Goal: Obtain resource: Obtain resource

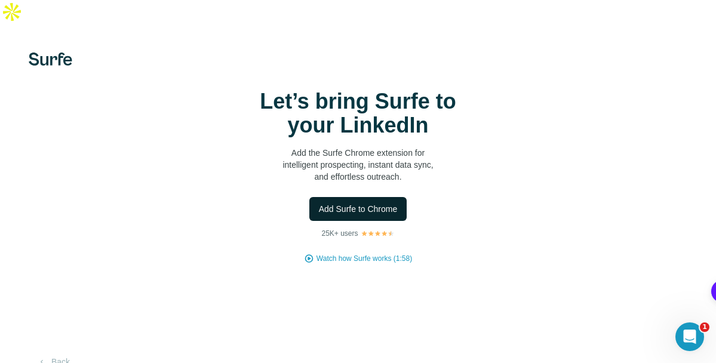
click at [396, 203] on span "Add Surfe to Chrome" at bounding box center [358, 209] width 79 height 12
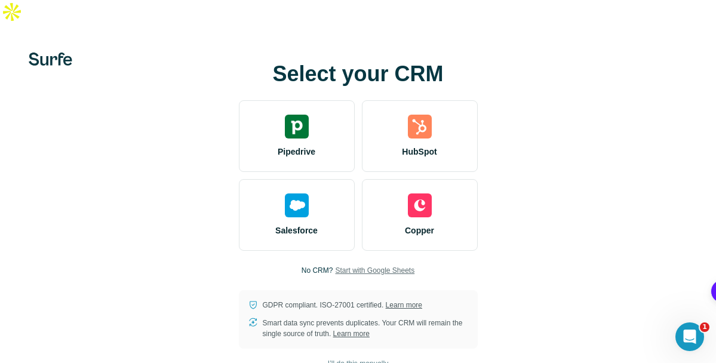
click at [389, 265] on span "Start with Google Sheets" at bounding box center [374, 270] width 79 height 11
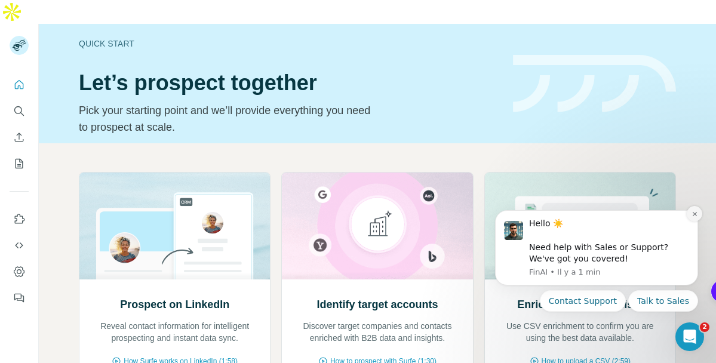
click at [696, 213] on icon "Dismiss notification" at bounding box center [694, 214] width 7 height 7
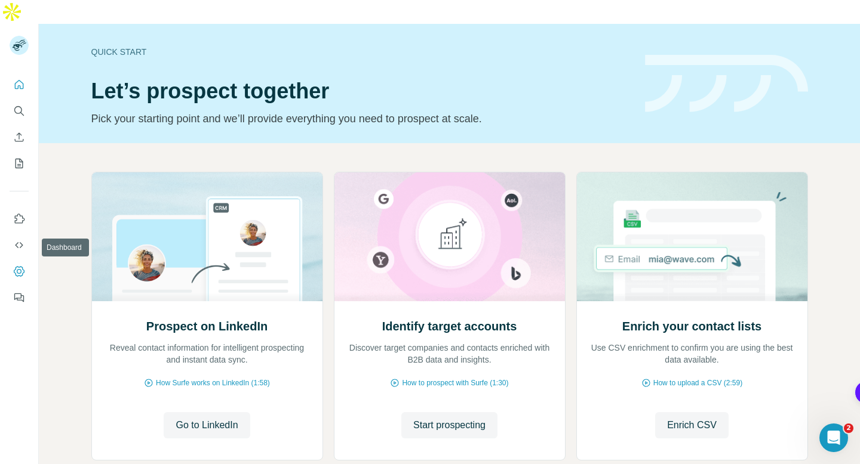
click at [19, 266] on icon "Dashboard" at bounding box center [19, 271] width 11 height 10
click at [20, 106] on icon "Search" at bounding box center [18, 110] width 8 height 8
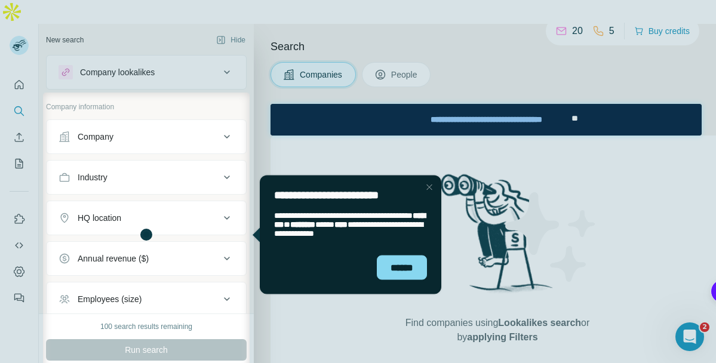
click at [403, 282] on div "******" at bounding box center [350, 272] width 181 height 44
click at [399, 272] on div "******" at bounding box center [402, 267] width 50 height 24
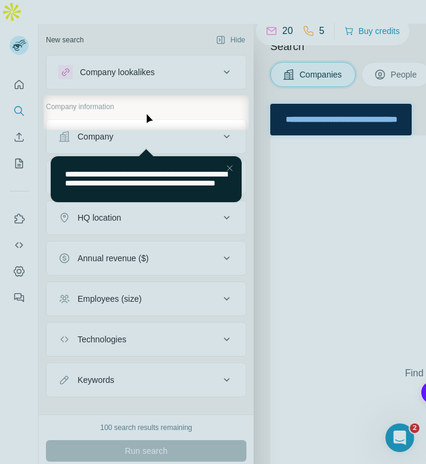
click at [230, 161] on div "Close Step" at bounding box center [230, 168] width 14 height 14
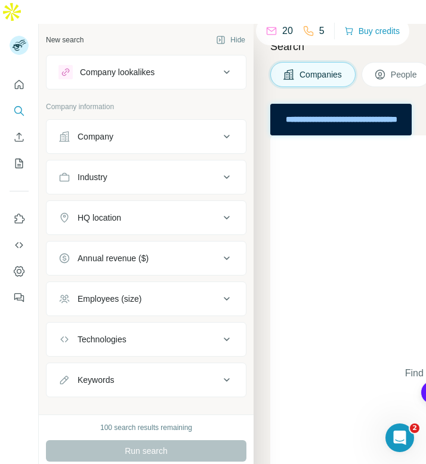
click at [201, 293] on div "Employees (size)" at bounding box center [139, 299] width 161 height 12
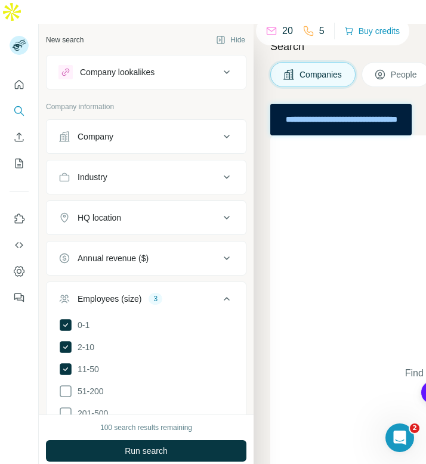
click at [135, 293] on div "Employees (size)" at bounding box center [110, 299] width 64 height 12
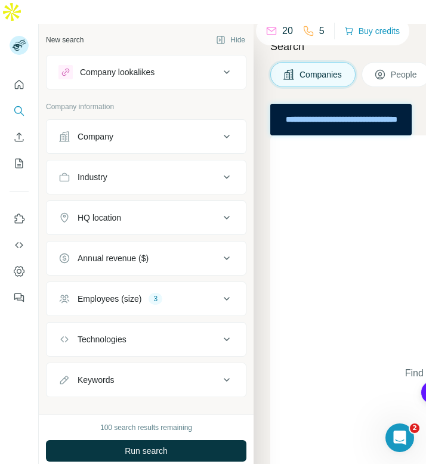
click at [134, 171] on div "Industry" at bounding box center [139, 177] width 161 height 12
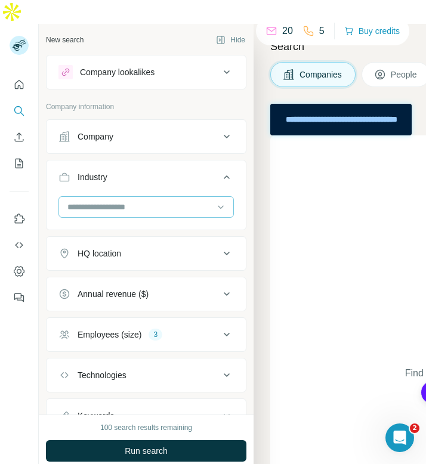
click at [121, 201] on input at bounding box center [139, 207] width 147 height 13
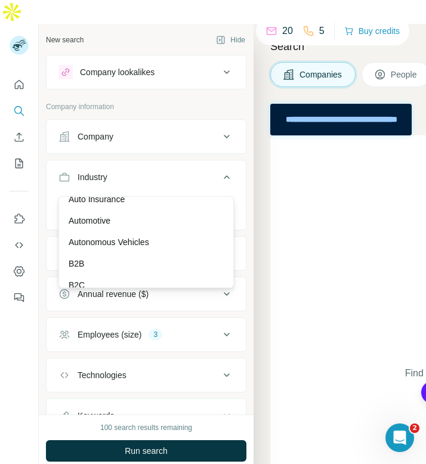
scroll to position [810, 0]
click at [106, 201] on input at bounding box center [139, 207] width 147 height 13
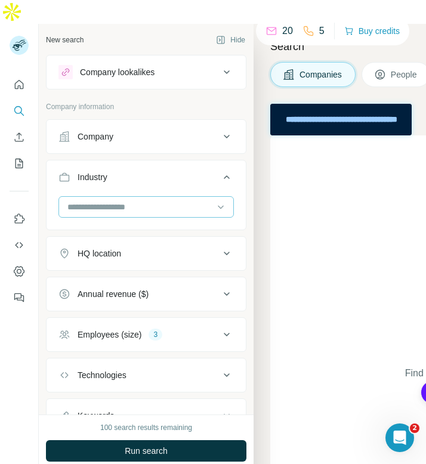
click at [84, 201] on input at bounding box center [139, 207] width 147 height 13
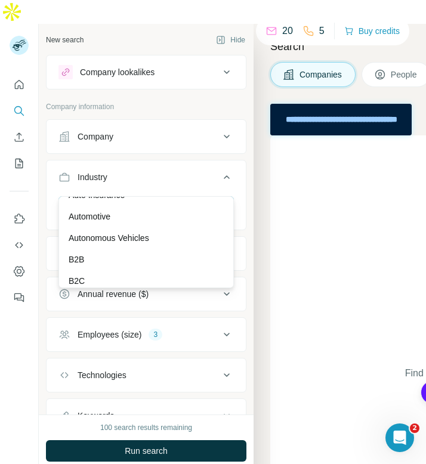
click at [221, 201] on icon at bounding box center [221, 207] width 12 height 12
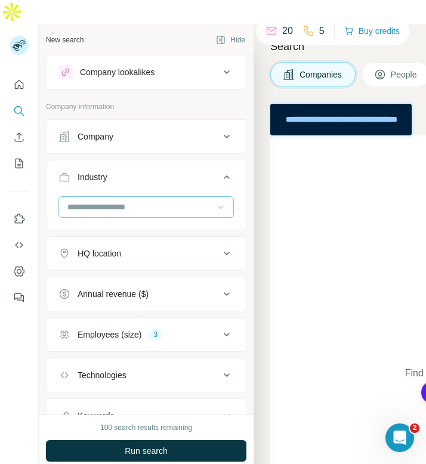
click at [173, 201] on input at bounding box center [139, 207] width 147 height 13
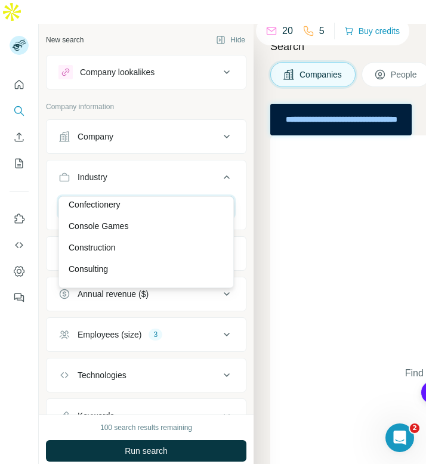
scroll to position [2376, 0]
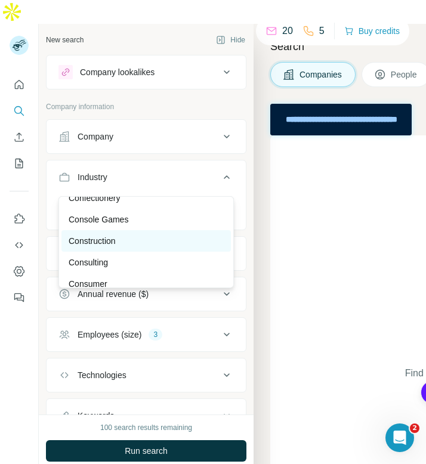
click at [154, 240] on div "Construction" at bounding box center [146, 241] width 155 height 12
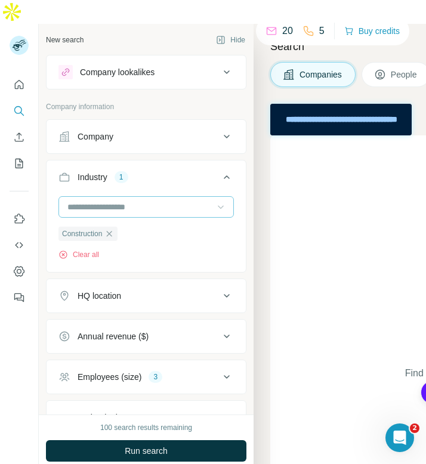
click at [124, 201] on input at bounding box center [139, 207] width 147 height 13
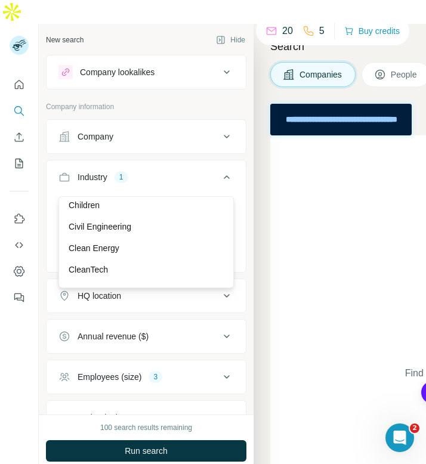
scroll to position [1792, 0]
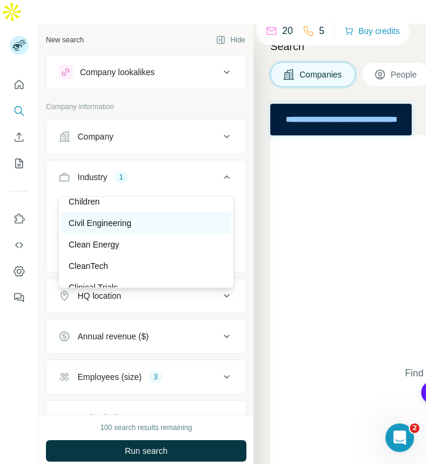
click at [150, 214] on div "Civil Engineering" at bounding box center [146, 223] width 170 height 21
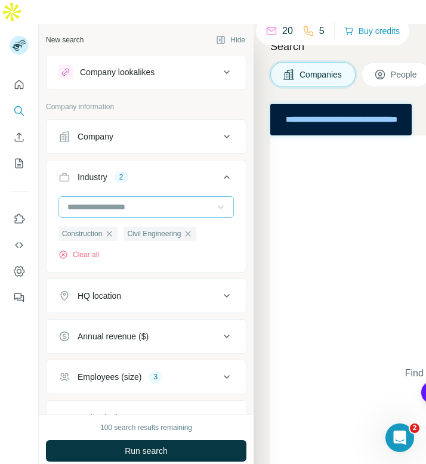
click at [177, 201] on input at bounding box center [139, 207] width 147 height 13
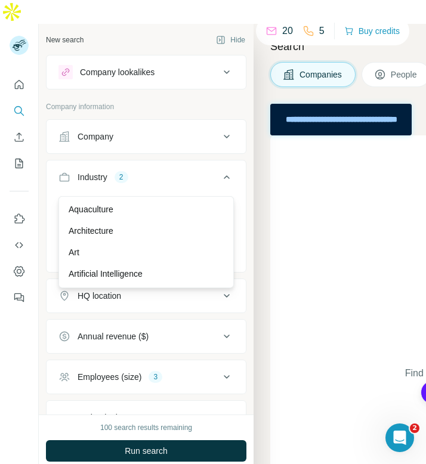
scroll to position [562, 0]
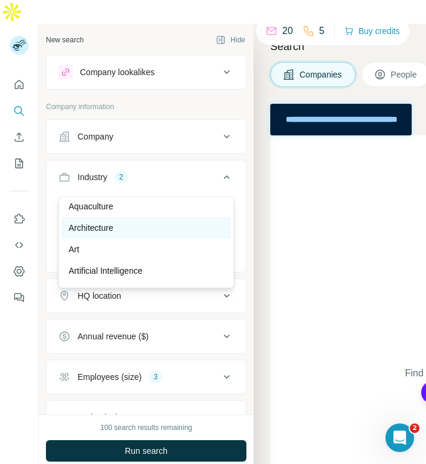
click at [163, 225] on div "Architecture" at bounding box center [146, 228] width 155 height 12
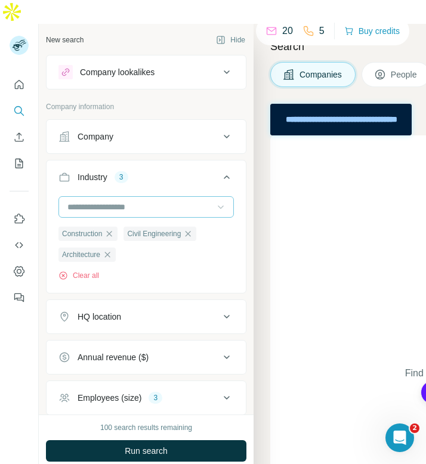
click at [140, 201] on input at bounding box center [139, 207] width 147 height 13
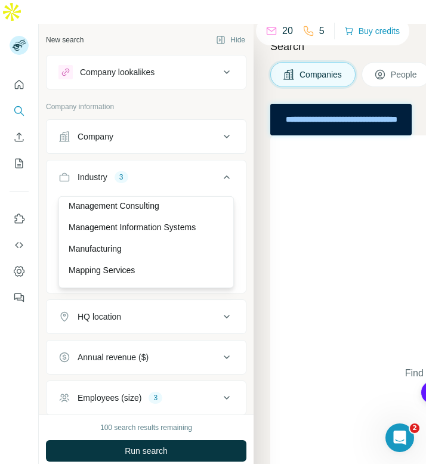
scroll to position [7514, 0]
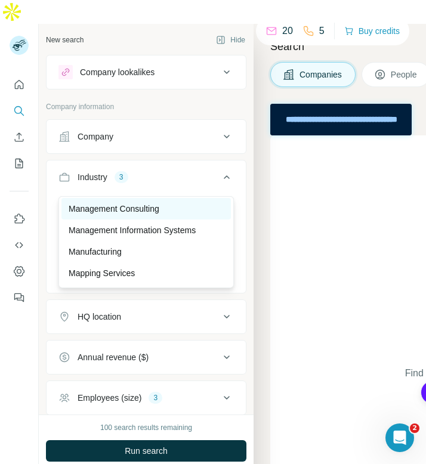
click at [131, 211] on p "Management Consulting" at bounding box center [114, 209] width 91 height 12
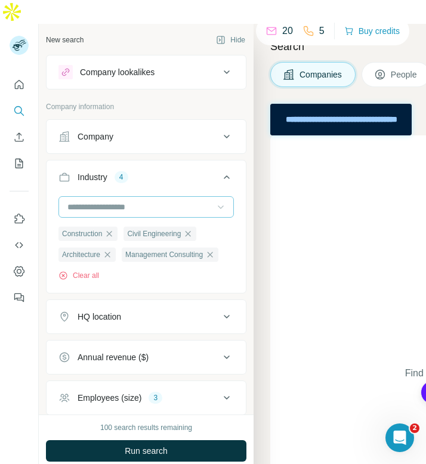
click at [115, 201] on input at bounding box center [139, 207] width 147 height 13
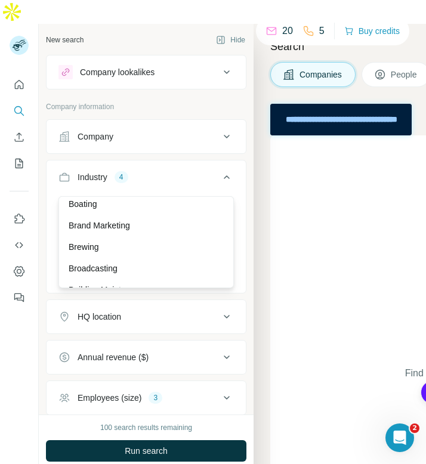
scroll to position [1299, 0]
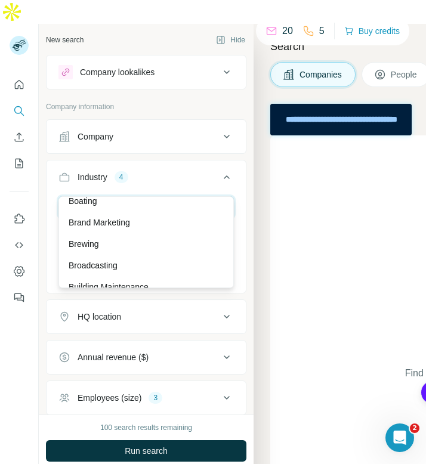
click at [142, 201] on input at bounding box center [139, 207] width 147 height 13
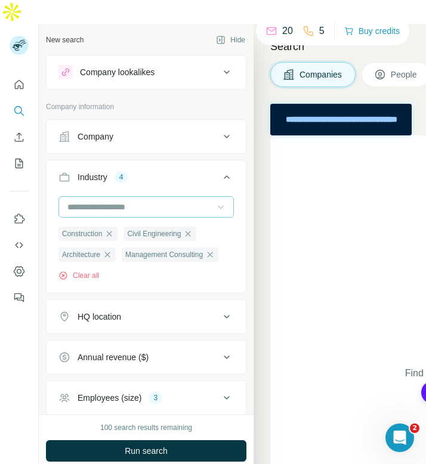
click at [136, 201] on input at bounding box center [139, 207] width 147 height 13
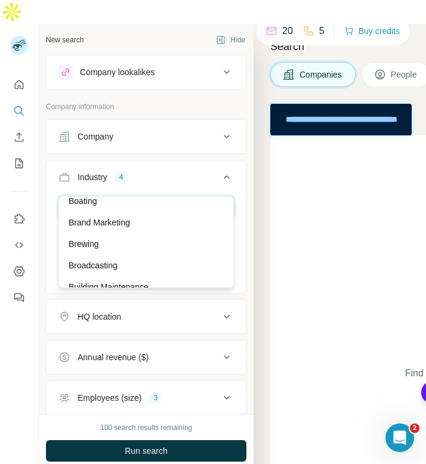
click at [136, 201] on input at bounding box center [139, 207] width 147 height 13
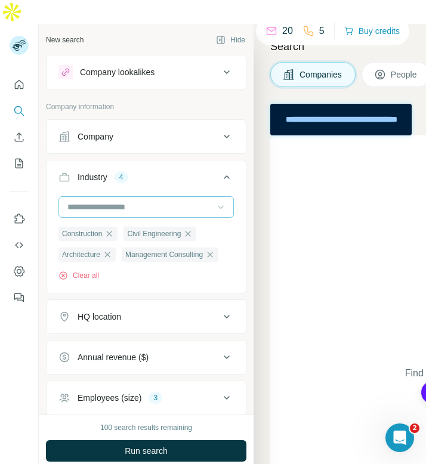
click at [136, 201] on input at bounding box center [139, 207] width 147 height 13
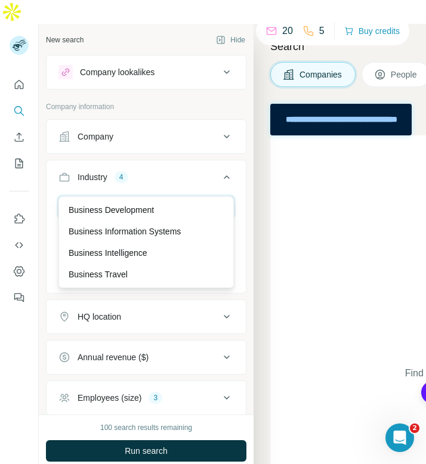
type input "*"
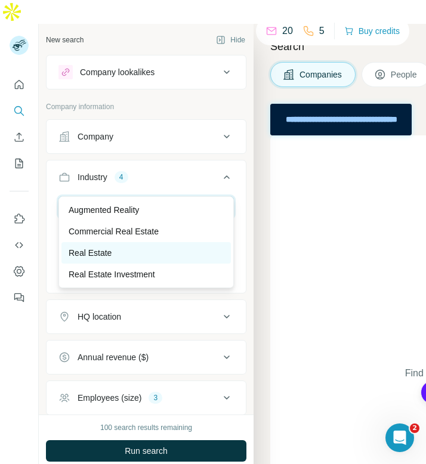
type input "****"
click at [118, 249] on div "Real Estate" at bounding box center [146, 253] width 155 height 12
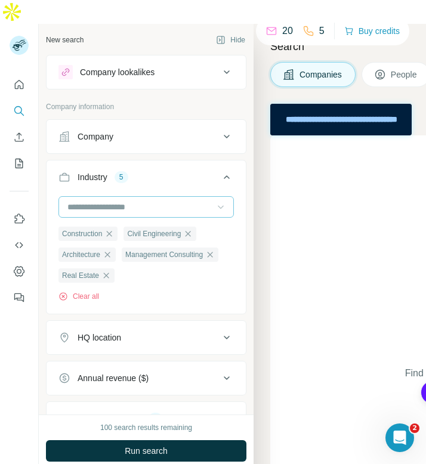
click at [127, 201] on input at bounding box center [139, 207] width 147 height 13
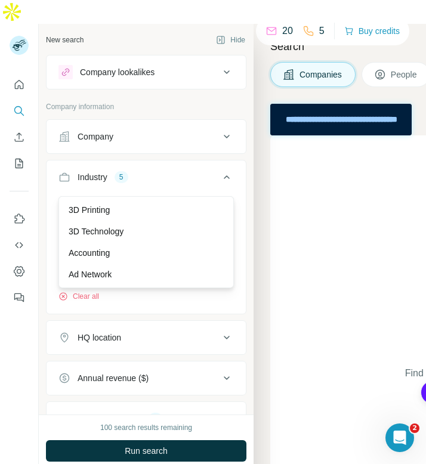
click at [225, 170] on icon at bounding box center [227, 177] width 14 height 14
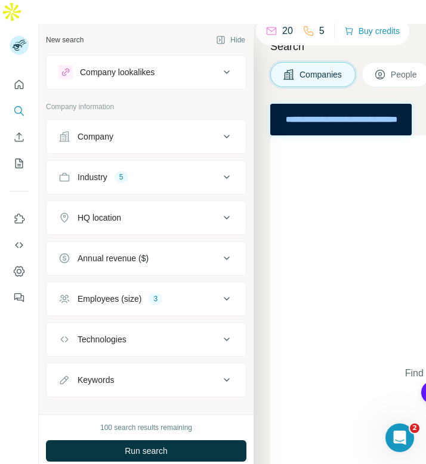
click at [207, 212] on div "HQ location" at bounding box center [139, 218] width 161 height 12
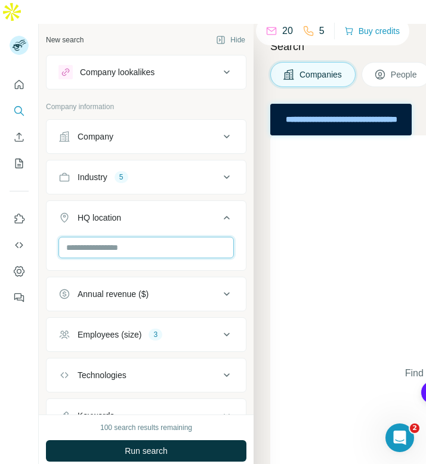
click at [139, 237] on input "text" at bounding box center [147, 247] width 176 height 21
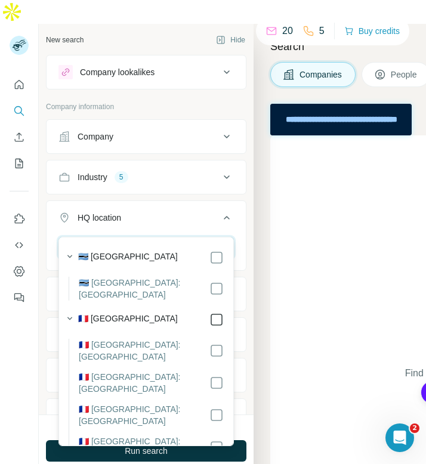
type input "****"
click at [227, 211] on icon at bounding box center [227, 218] width 14 height 14
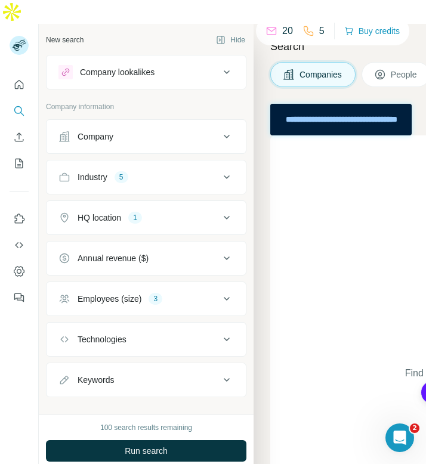
click at [390, 62] on button "People" at bounding box center [396, 74] width 69 height 25
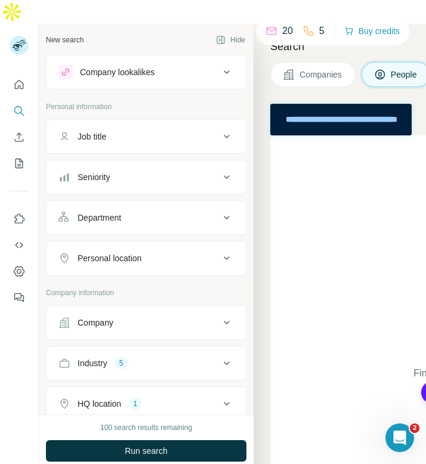
click at [120, 131] on div "Job title" at bounding box center [139, 137] width 161 height 12
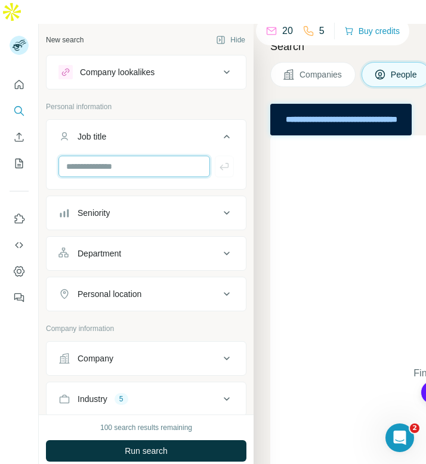
click at [111, 156] on input "text" at bounding box center [135, 166] width 152 height 21
type input "*******"
click at [230, 161] on icon "button" at bounding box center [225, 167] width 12 height 12
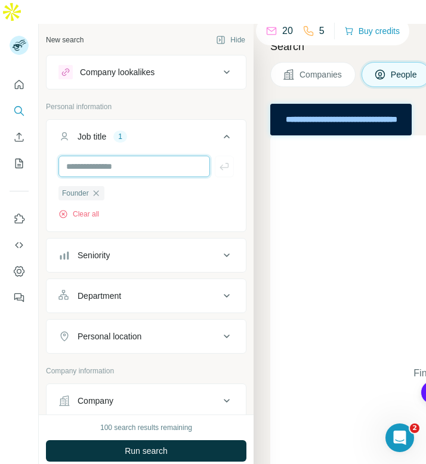
click at [131, 156] on input "text" at bounding box center [135, 166] width 152 height 21
type input "***"
click at [110, 156] on div "Founder CEO Clear all" at bounding box center [147, 188] width 176 height 64
click at [103, 156] on input "text" at bounding box center [135, 166] width 152 height 21
type input "**********"
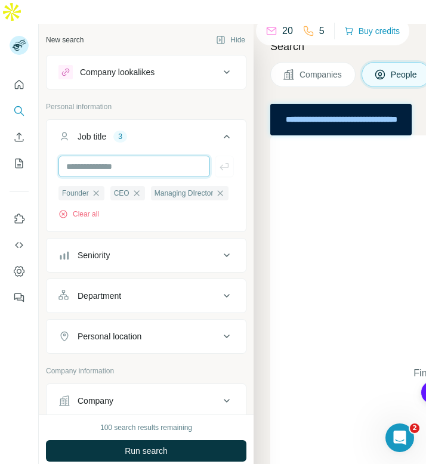
click at [107, 156] on input "text" at bounding box center [135, 166] width 152 height 21
type input "*****"
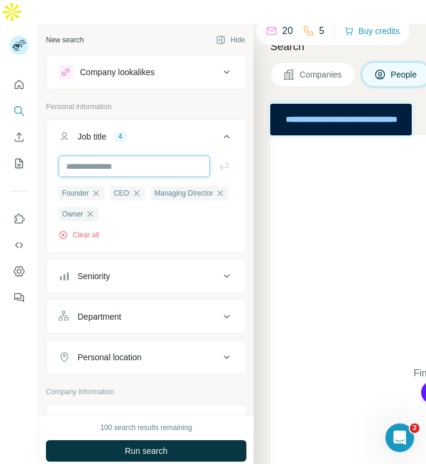
click at [87, 156] on input "text" at bounding box center [135, 166] width 152 height 21
type input "*********"
type input "*******"
type input "**********"
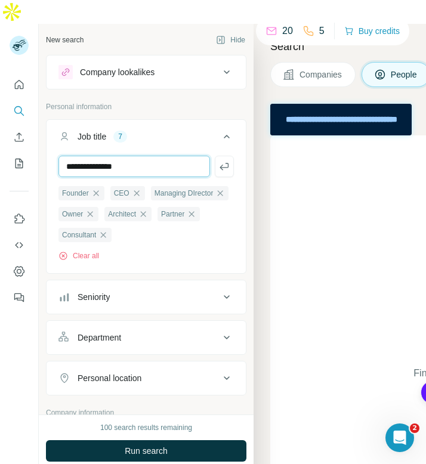
type input "**********"
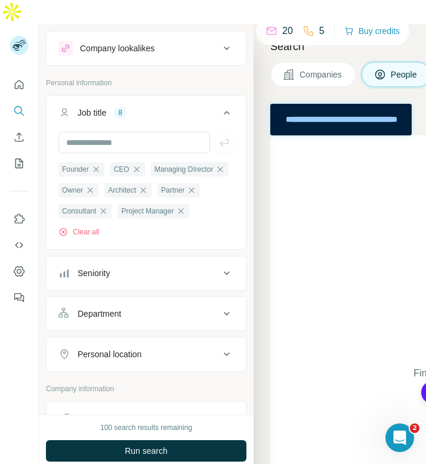
click at [150, 259] on button "Seniority" at bounding box center [146, 273] width 199 height 29
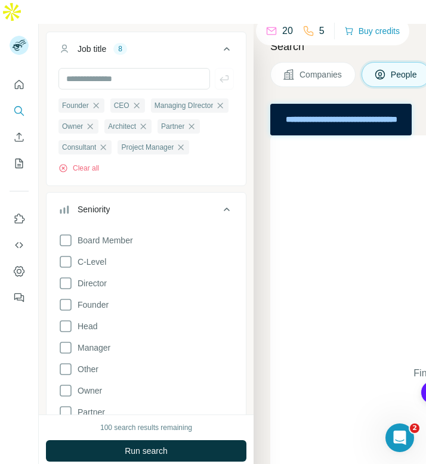
scroll to position [100, 0]
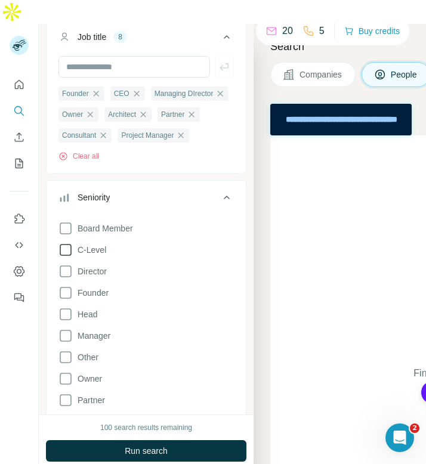
click at [106, 244] on span "C-Level" at bounding box center [89, 250] width 33 height 12
click at [104, 223] on span "Board Member" at bounding box center [103, 229] width 60 height 12
click at [98, 266] on span "Director" at bounding box center [90, 272] width 34 height 12
click at [100, 287] on span "Founder" at bounding box center [91, 293] width 36 height 12
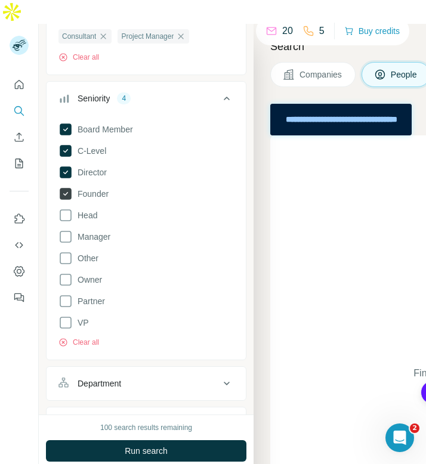
scroll to position [233, 0]
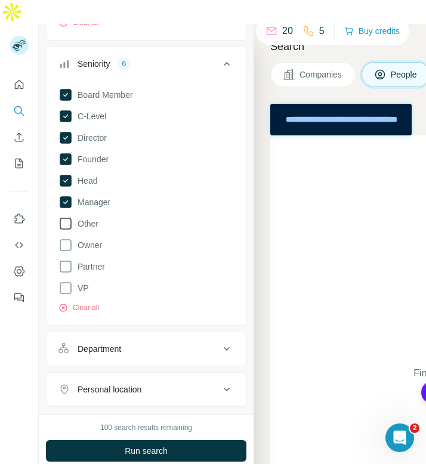
click at [91, 218] on span "Other" at bounding box center [86, 224] width 26 height 12
click at [91, 239] on span "Owner" at bounding box center [87, 245] width 29 height 12
click at [76, 303] on button "Clear all" at bounding box center [79, 308] width 41 height 11
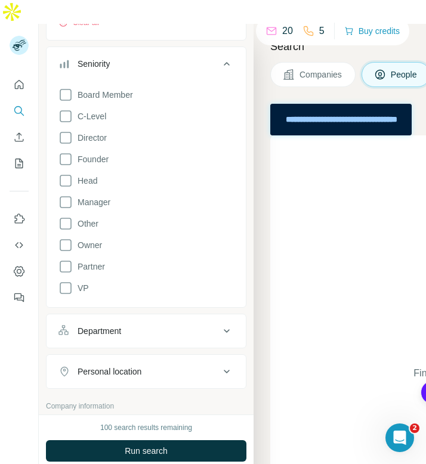
click at [229, 57] on icon at bounding box center [227, 64] width 14 height 14
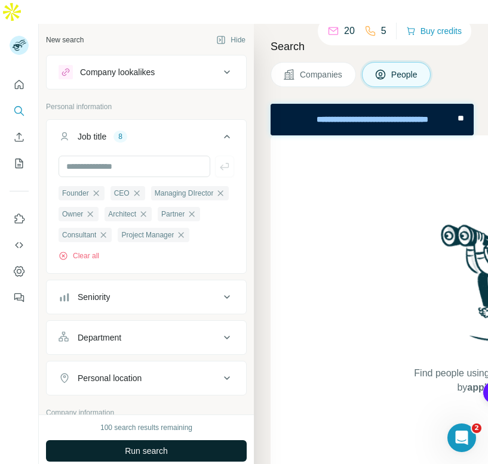
click at [134, 362] on span "Run search" at bounding box center [146, 451] width 43 height 12
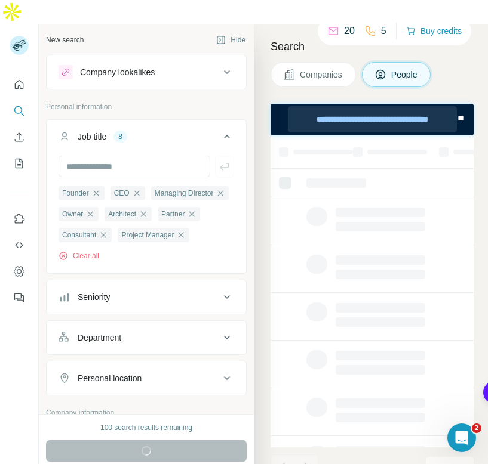
click at [333, 119] on div "**********" at bounding box center [372, 119] width 168 height 26
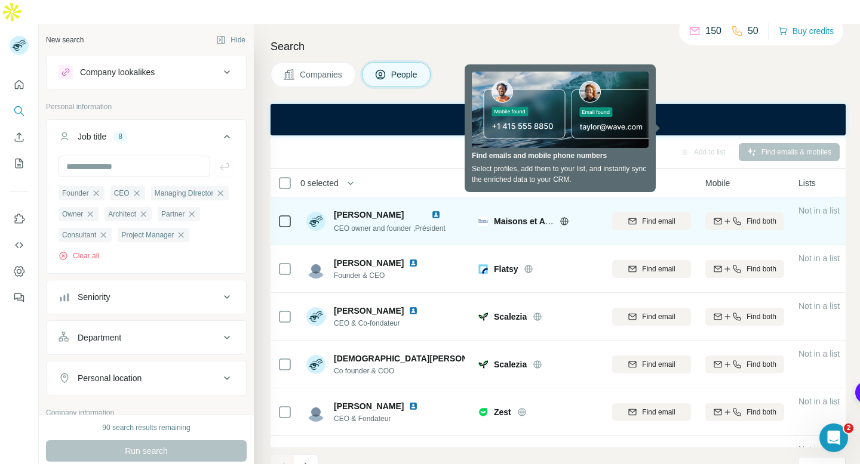
click at [542, 210] on div "Maisons et Appartements" at bounding box center [537, 221] width 119 height 33
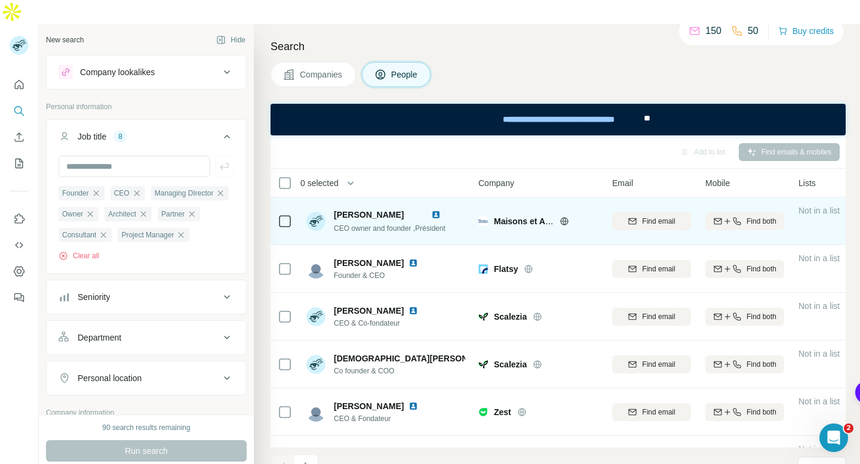
click at [564, 217] on icon at bounding box center [564, 222] width 10 height 10
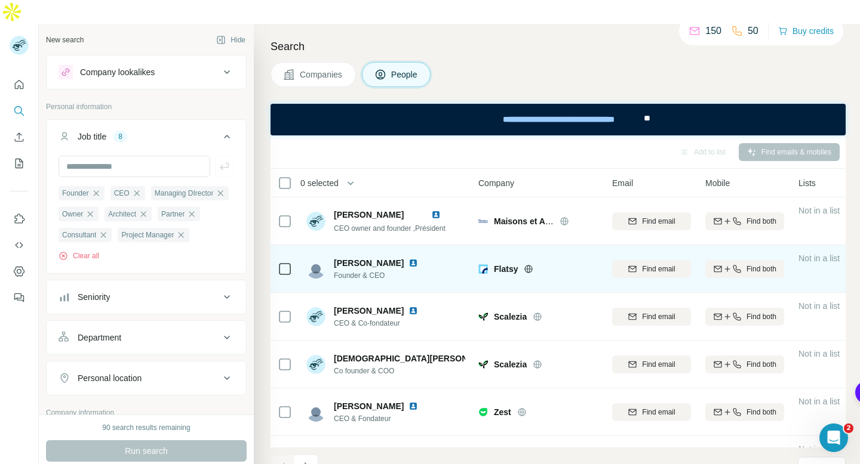
click at [532, 265] on icon at bounding box center [529, 269] width 8 height 8
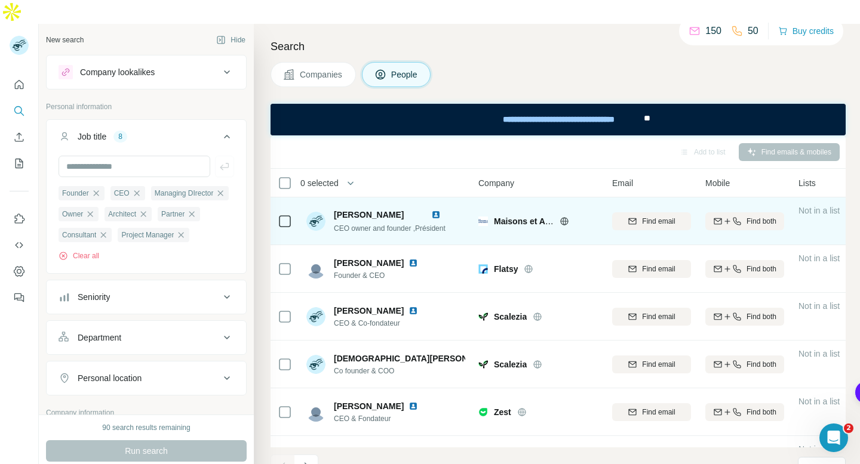
click at [441, 210] on img at bounding box center [436, 215] width 10 height 10
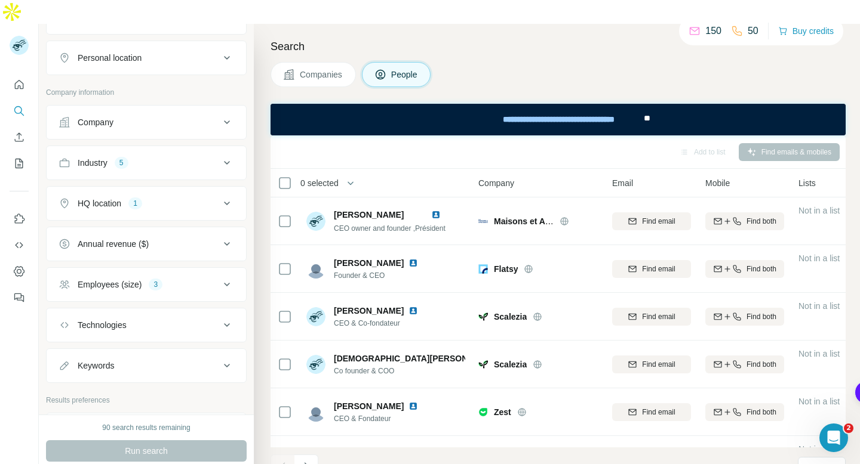
scroll to position [322, 0]
click at [207, 269] on button "Employees (size) 3" at bounding box center [146, 283] width 199 height 29
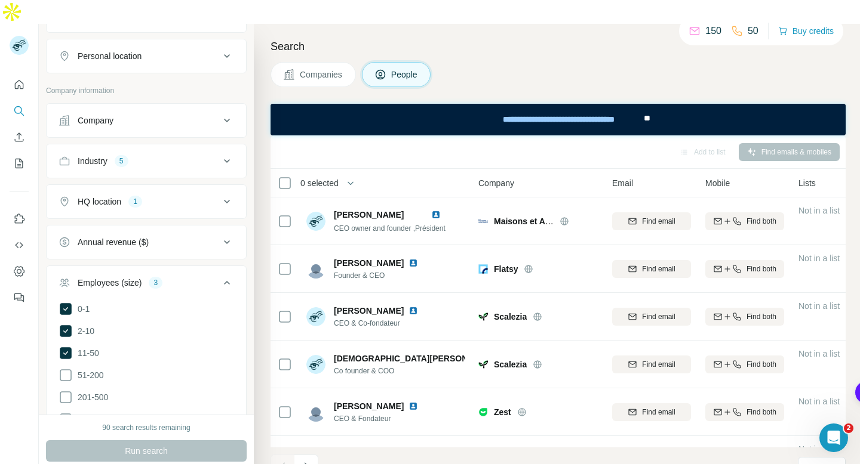
click at [207, 269] on button "Employees (size) 3" at bounding box center [146, 285] width 199 height 33
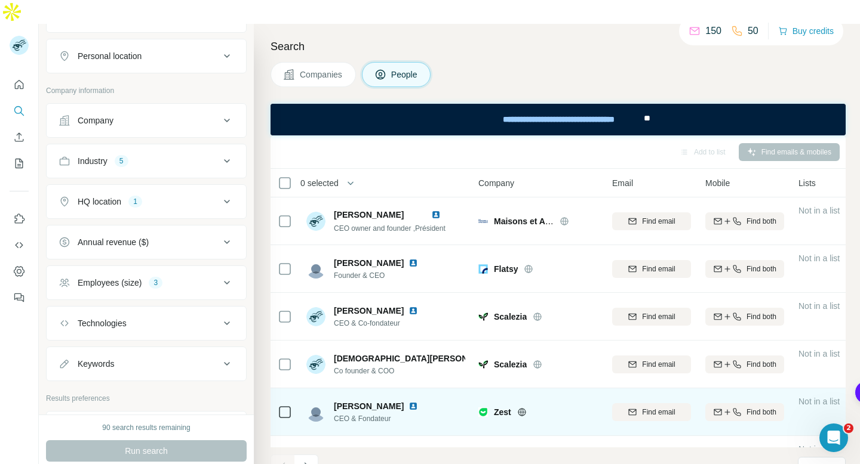
click at [408, 362] on img at bounding box center [413, 407] width 10 height 10
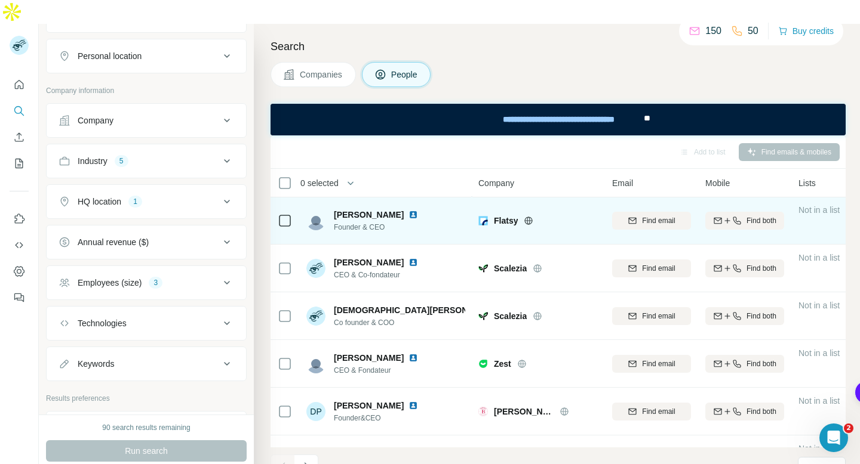
scroll to position [0, 0]
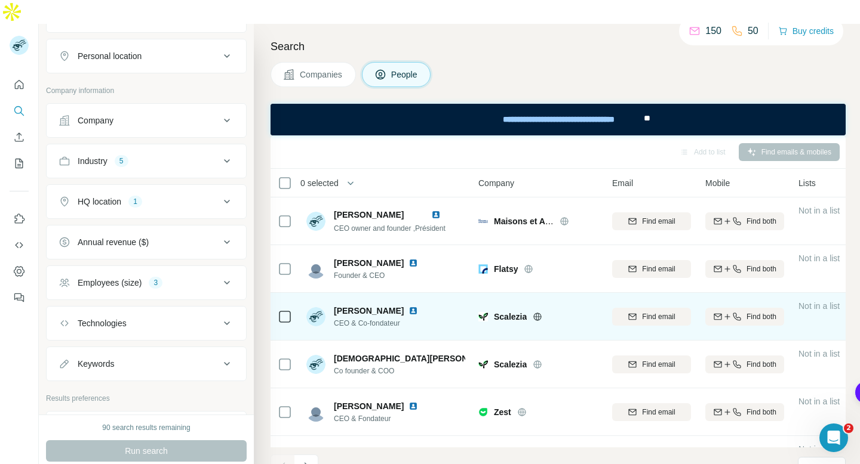
click at [408, 306] on img at bounding box center [413, 311] width 10 height 10
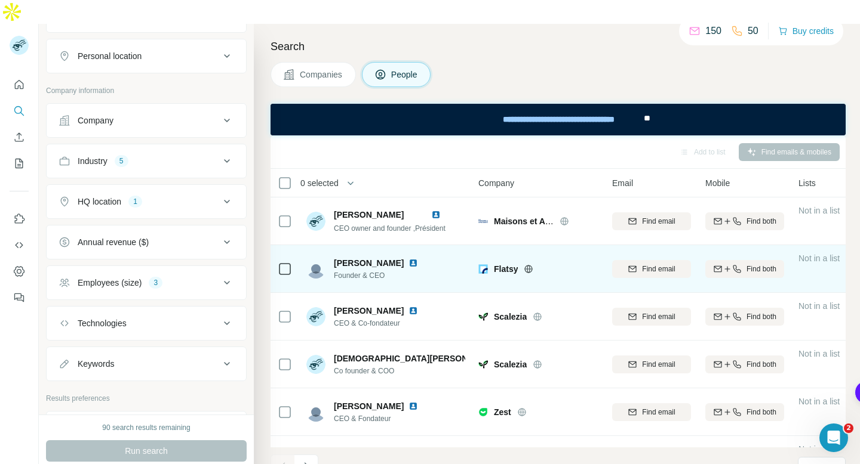
click at [418, 259] on img at bounding box center [413, 264] width 10 height 10
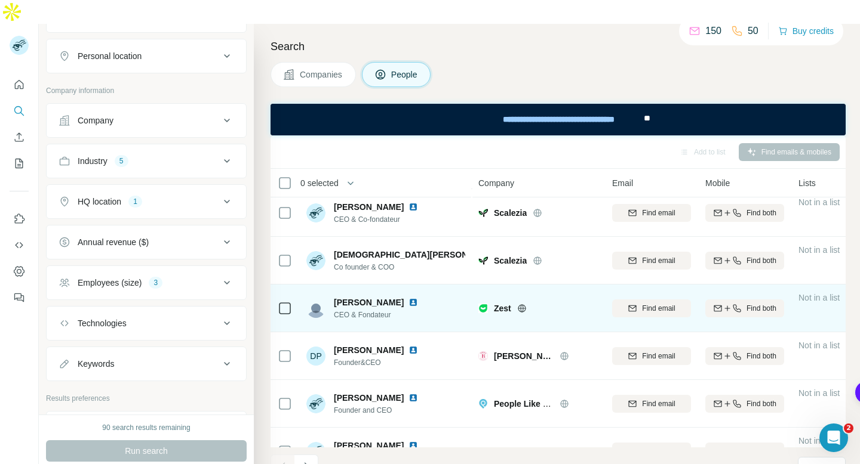
scroll to position [112, 0]
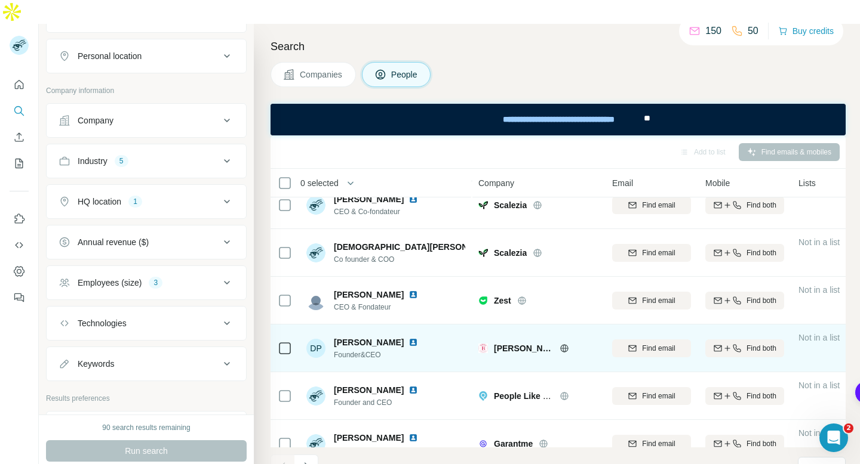
click at [408, 338] on img at bounding box center [413, 343] width 10 height 10
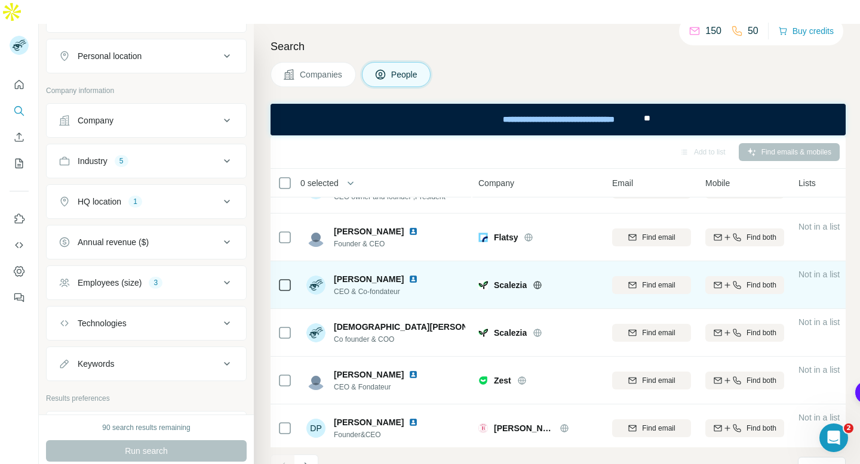
scroll to position [0, 0]
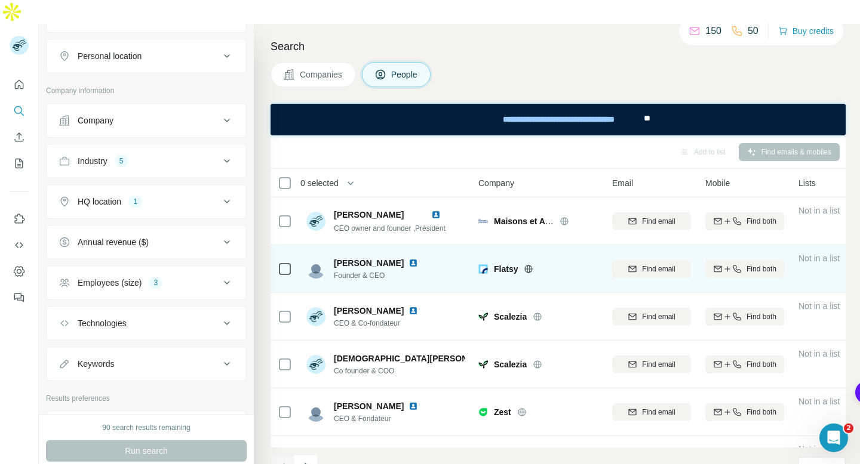
click at [528, 264] on icon at bounding box center [529, 269] width 10 height 10
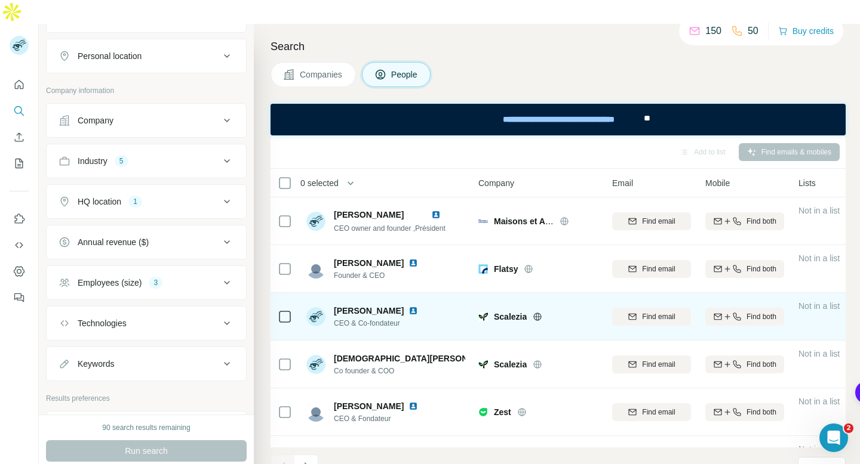
click at [538, 313] on icon at bounding box center [537, 317] width 3 height 8
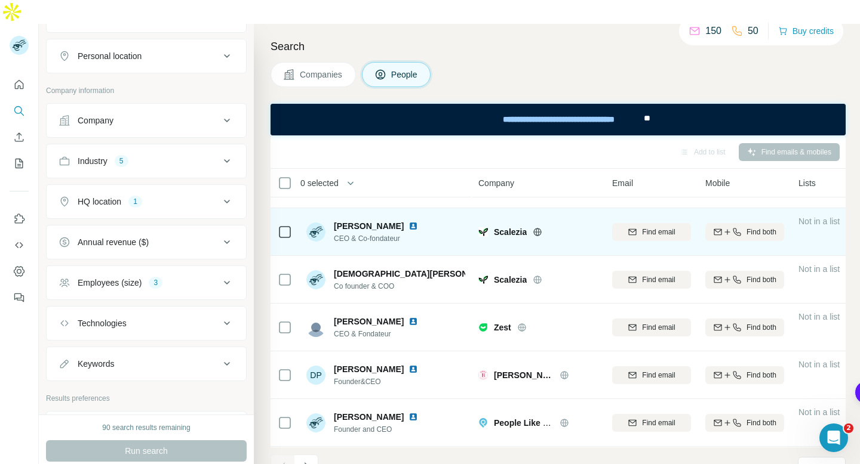
scroll to position [95, 0]
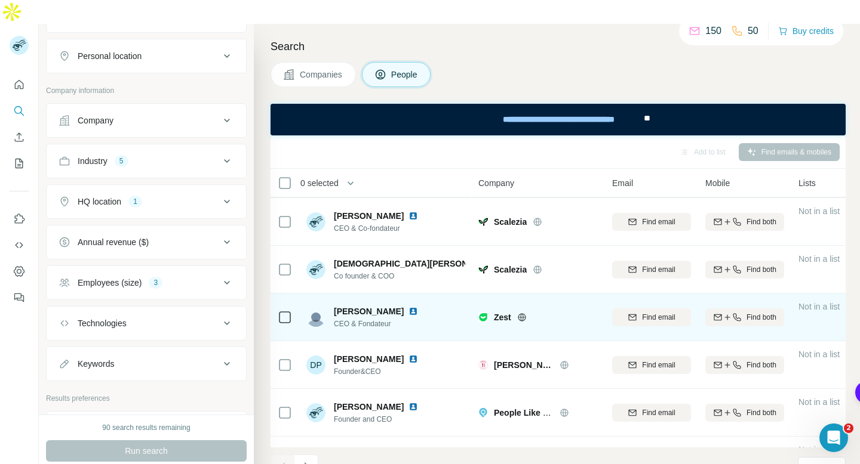
click at [523, 313] on icon at bounding box center [522, 318] width 10 height 10
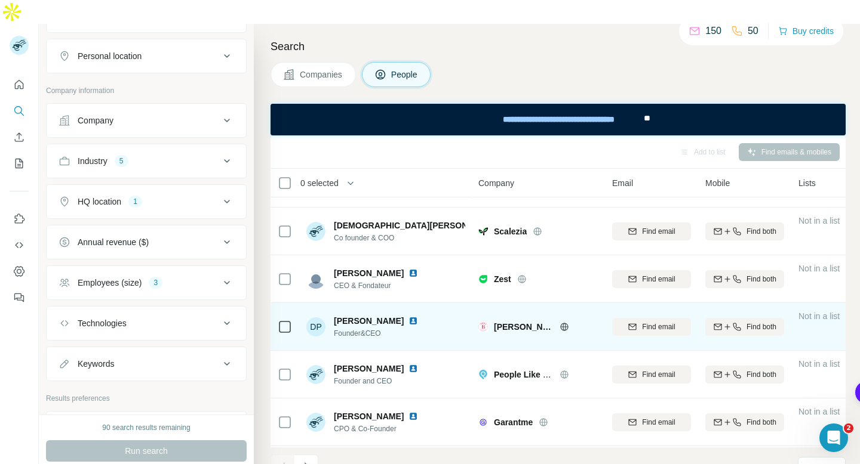
scroll to position [134, 0]
click at [563, 322] on icon at bounding box center [563, 326] width 3 height 8
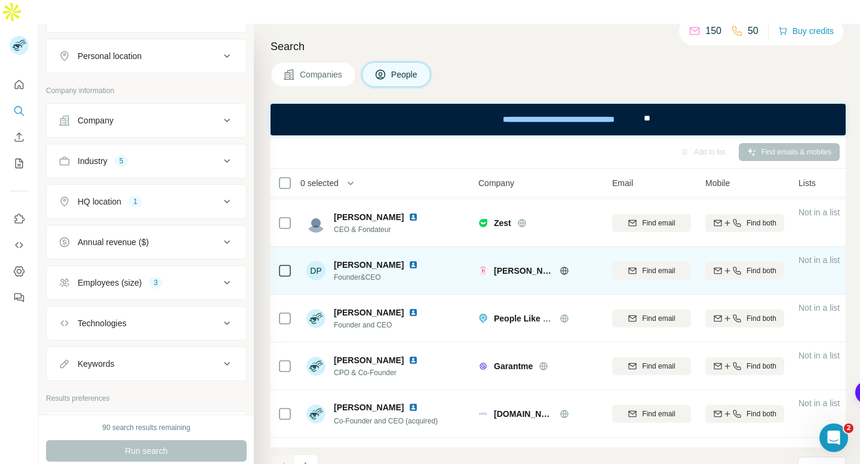
scroll to position [198, 0]
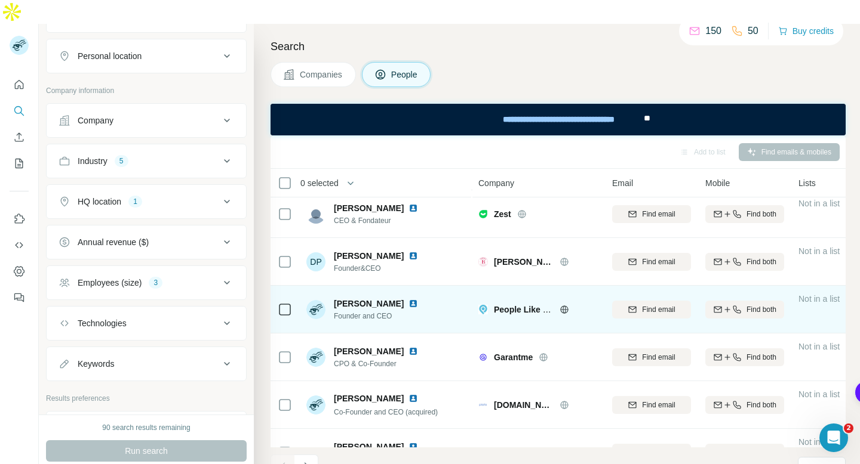
click at [562, 305] on icon at bounding box center [564, 310] width 10 height 10
click at [408, 299] on img at bounding box center [413, 304] width 10 height 10
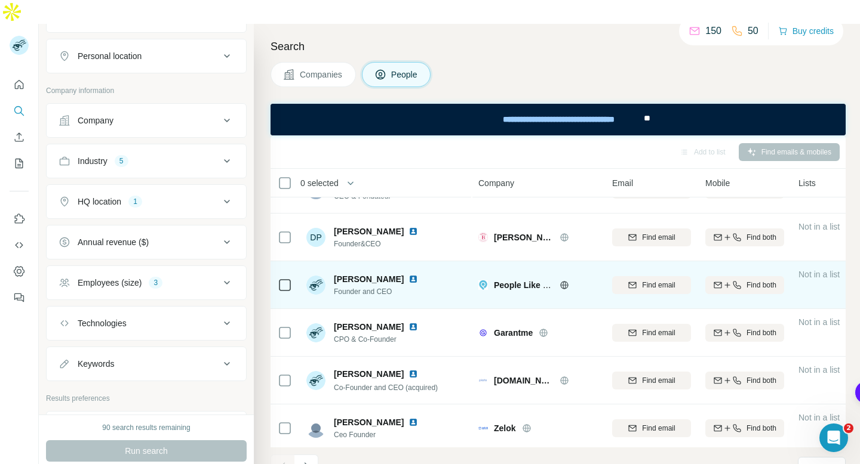
scroll to position [227, 0]
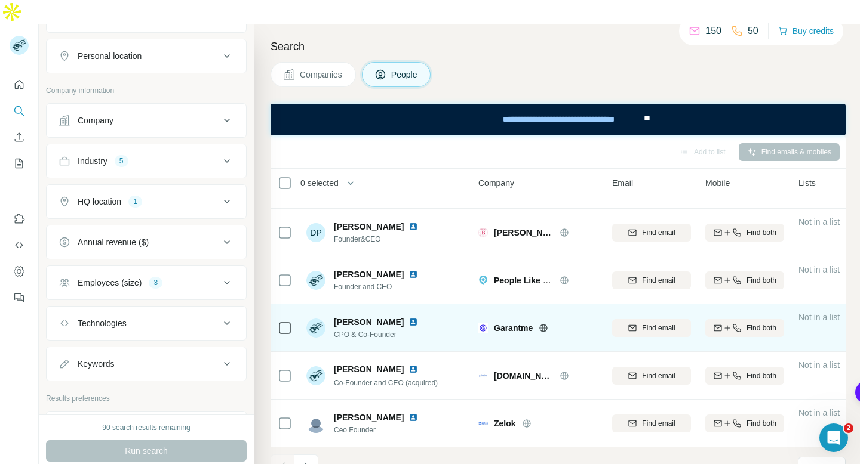
click at [408, 318] on img at bounding box center [413, 323] width 10 height 10
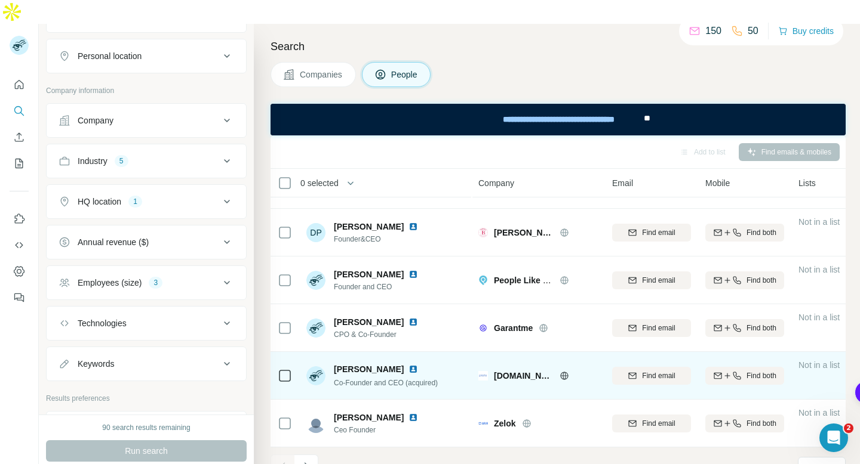
click at [408, 362] on img at bounding box center [413, 370] width 10 height 10
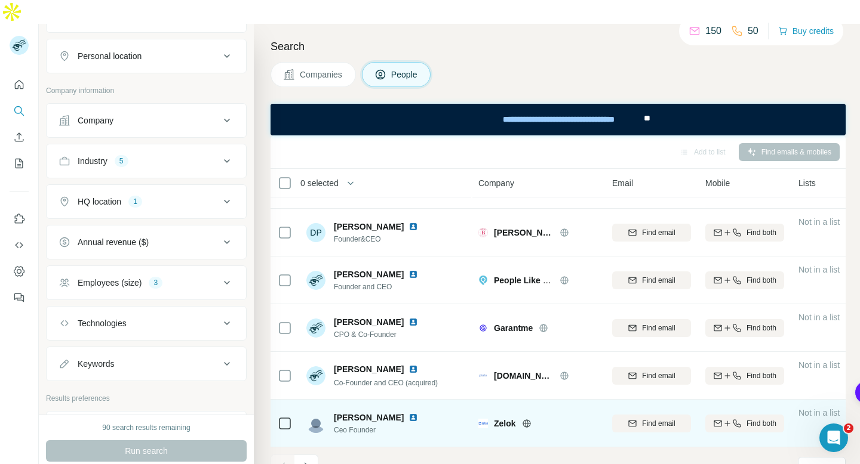
click at [408, 362] on img at bounding box center [413, 418] width 10 height 10
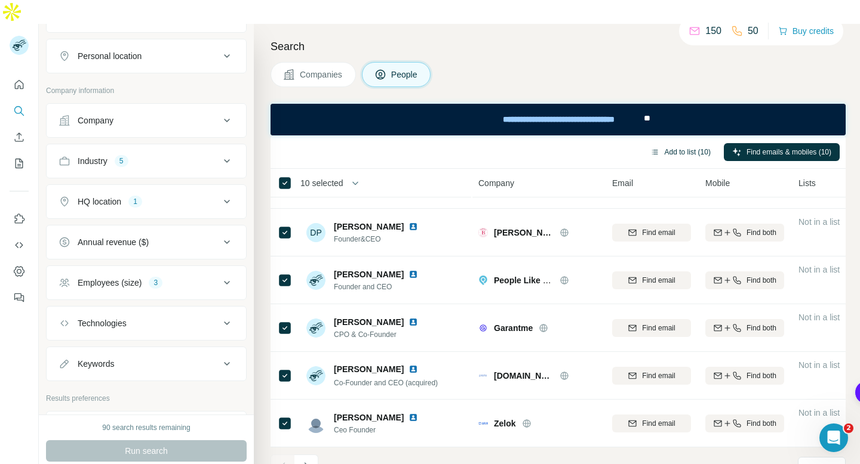
click at [664, 143] on button "Add to list (10)" at bounding box center [680, 152] width 77 height 18
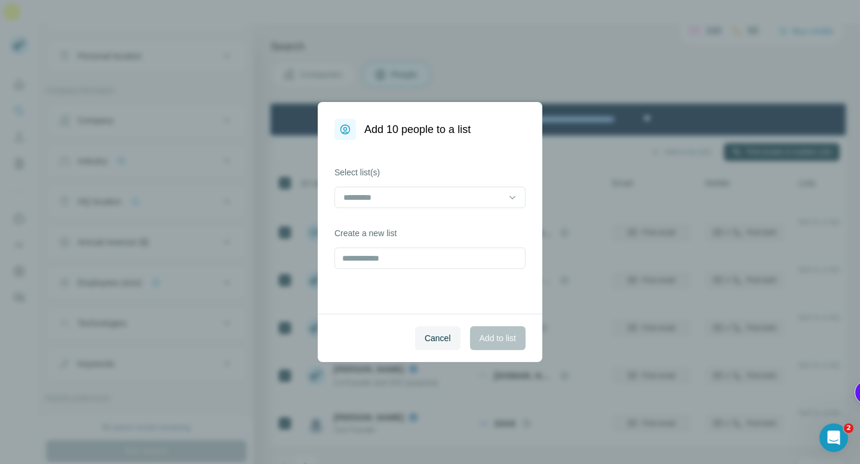
click at [479, 213] on div "Select list(s) Create a new list" at bounding box center [430, 227] width 224 height 174
click at [475, 199] on input at bounding box center [422, 197] width 161 height 13
click at [454, 202] on input at bounding box center [422, 197] width 161 height 13
click at [413, 270] on div "Select list(s) Create a new list" at bounding box center [430, 227] width 224 height 174
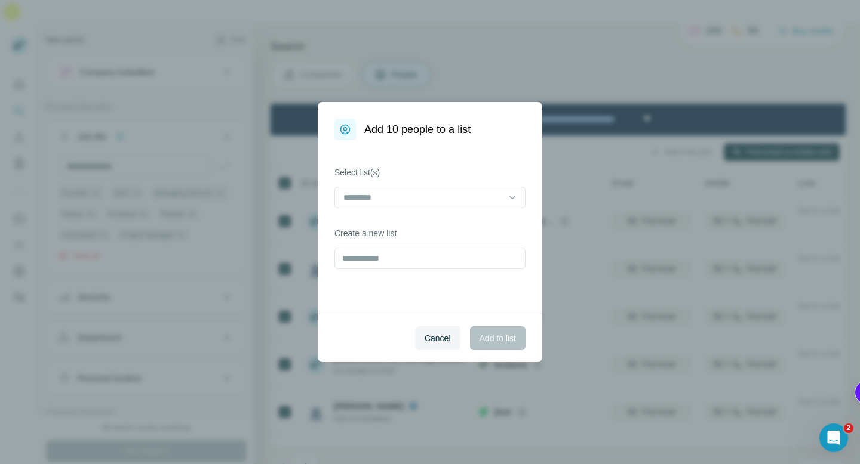
scroll to position [227, 0]
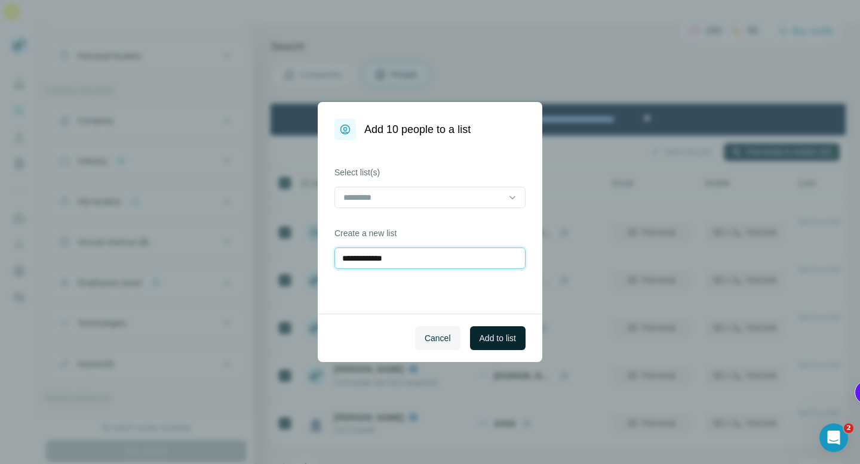
type input "**********"
click at [499, 338] on span "Add to list" at bounding box center [497, 339] width 36 height 12
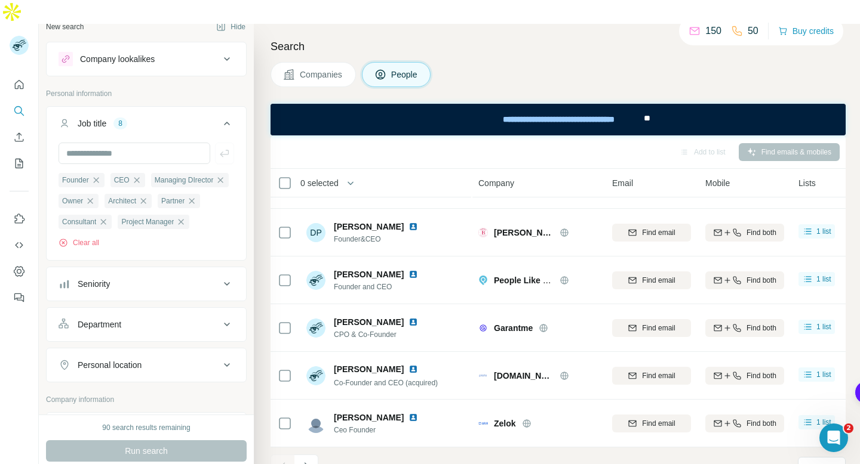
scroll to position [0, 0]
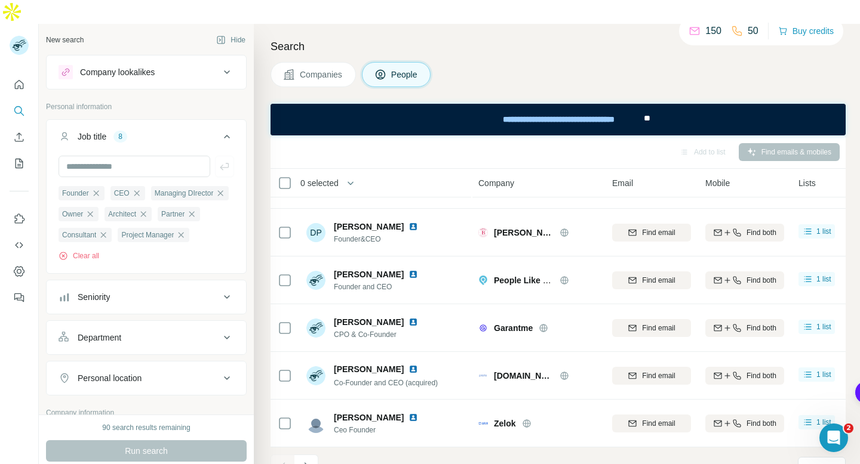
click at [189, 291] on div "Seniority" at bounding box center [139, 297] width 161 height 12
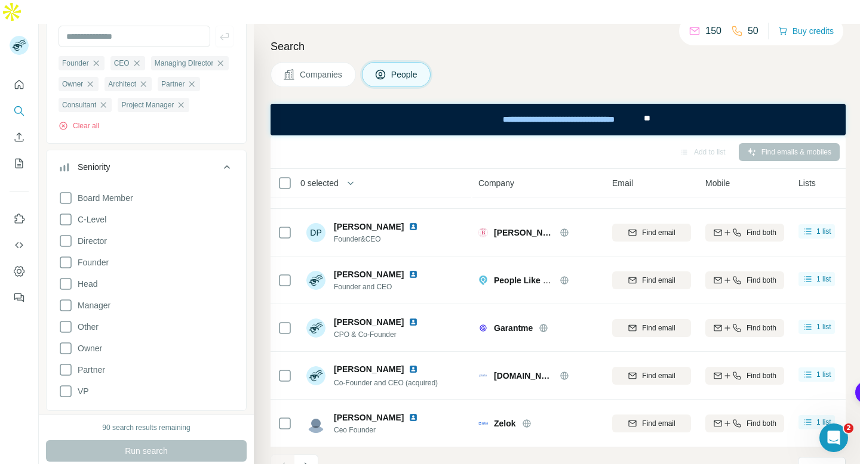
scroll to position [131, 0]
click at [89, 213] on span "C-Level" at bounding box center [89, 219] width 33 height 12
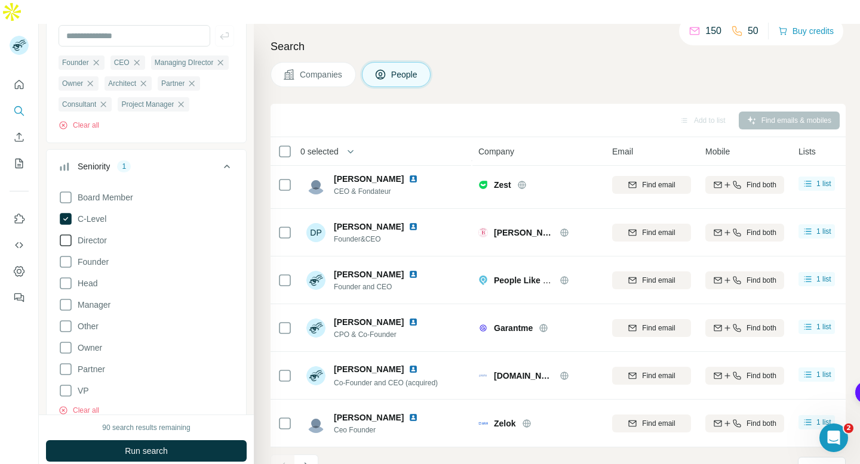
scroll to position [196, 0]
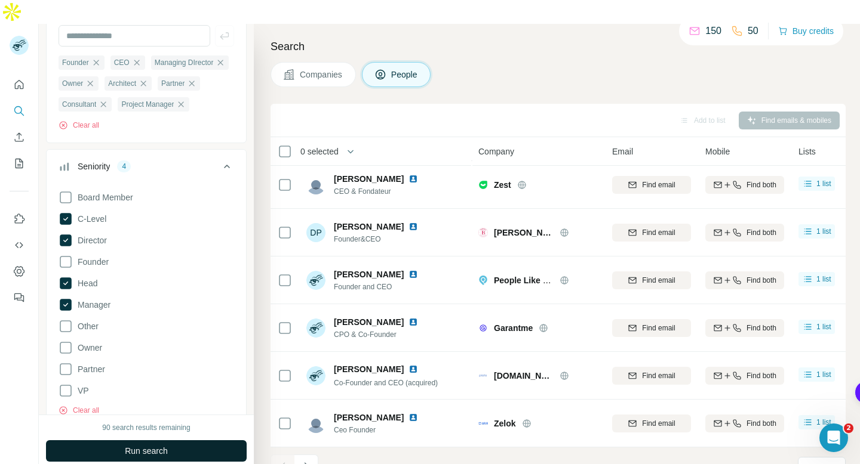
click at [156, 445] on span "Run search" at bounding box center [146, 451] width 43 height 12
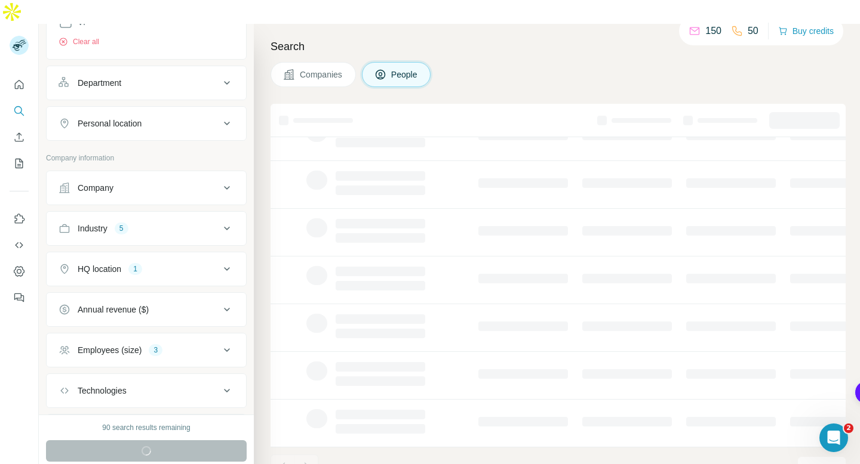
scroll to position [503, 0]
click at [174, 220] on div "Industry 5" at bounding box center [139, 226] width 161 height 12
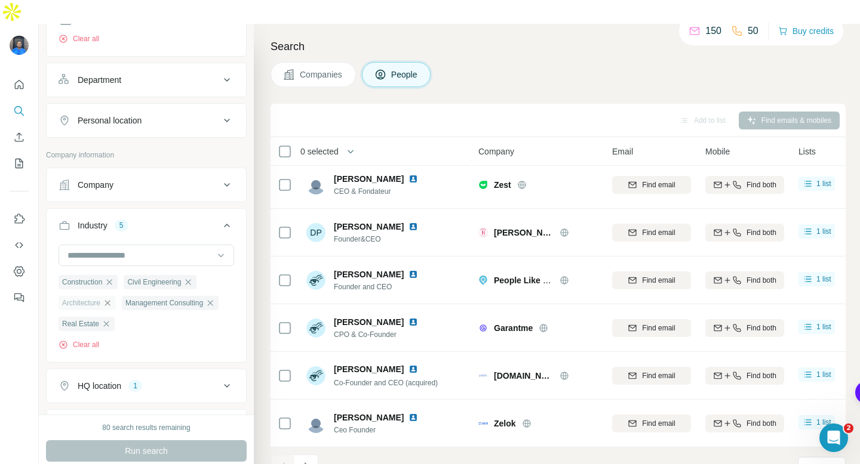
click at [110, 299] on icon "button" at bounding box center [108, 304] width 10 height 10
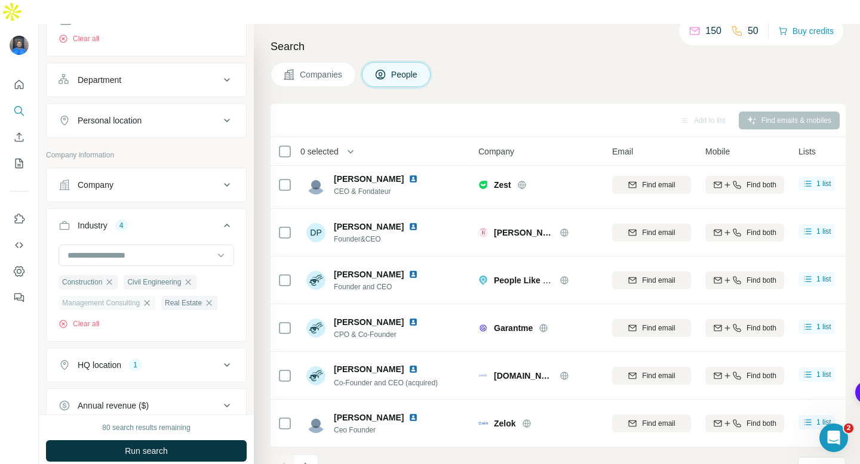
click at [152, 299] on icon "button" at bounding box center [147, 304] width 10 height 10
click at [109, 299] on icon "button" at bounding box center [106, 304] width 10 height 10
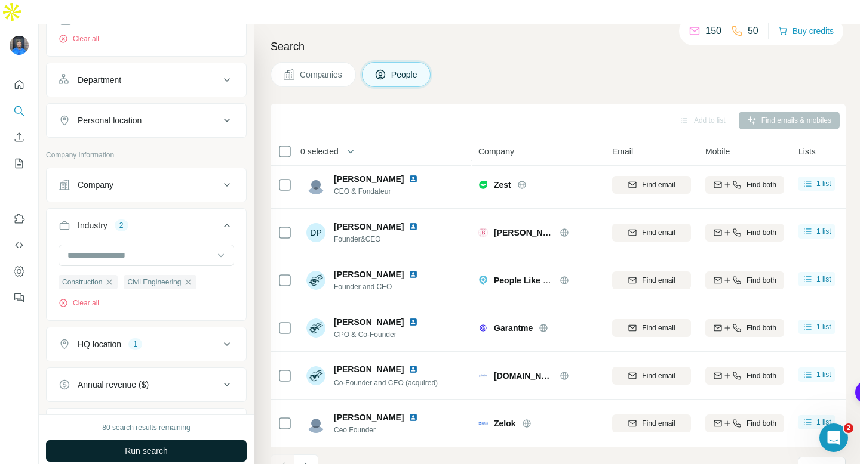
click at [145, 445] on span "Run search" at bounding box center [146, 451] width 43 height 12
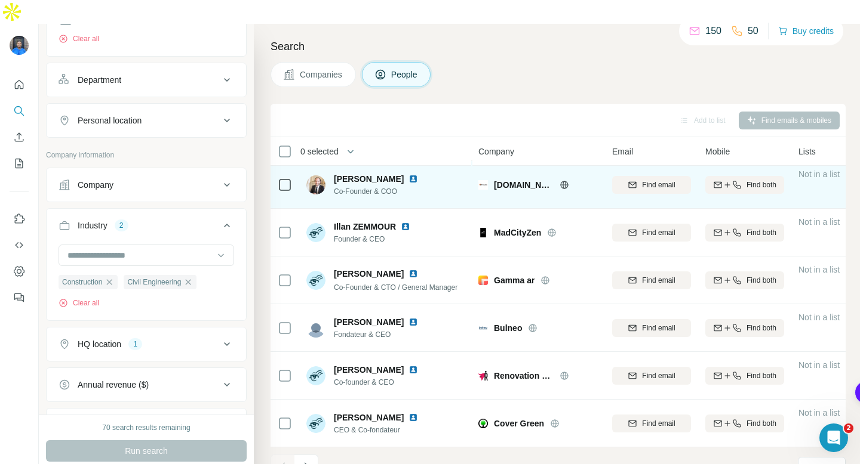
click at [408, 174] on img at bounding box center [413, 179] width 10 height 10
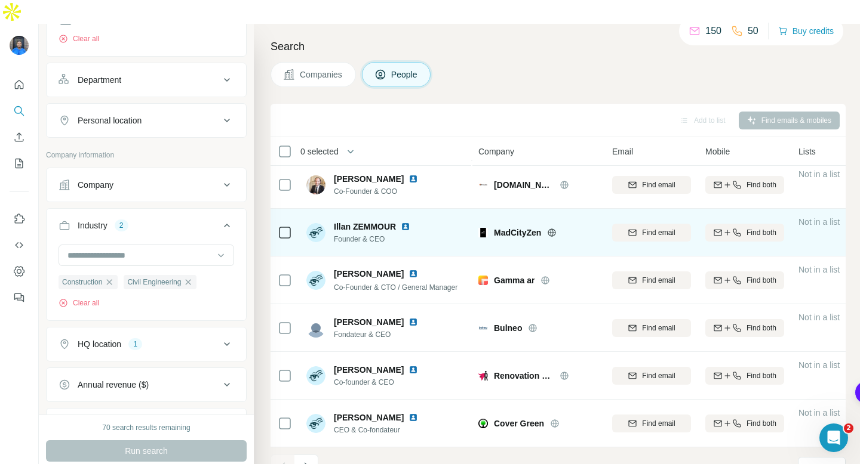
click at [407, 222] on img at bounding box center [406, 227] width 10 height 10
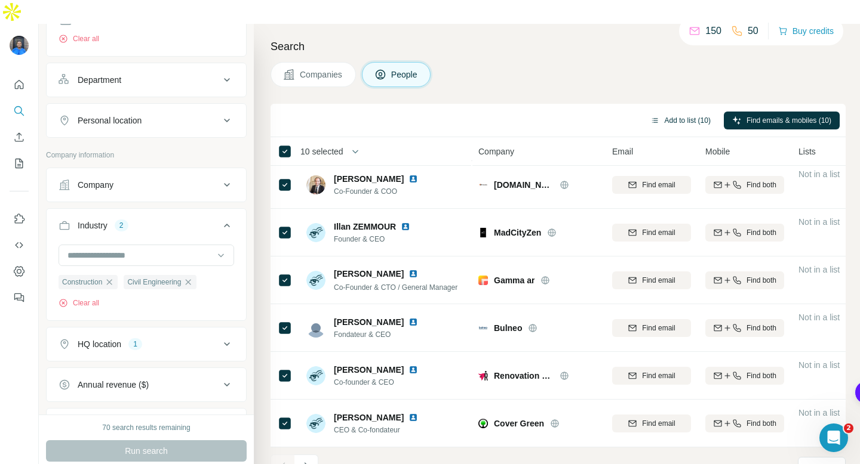
click at [664, 112] on button "Add to list (10)" at bounding box center [680, 121] width 77 height 18
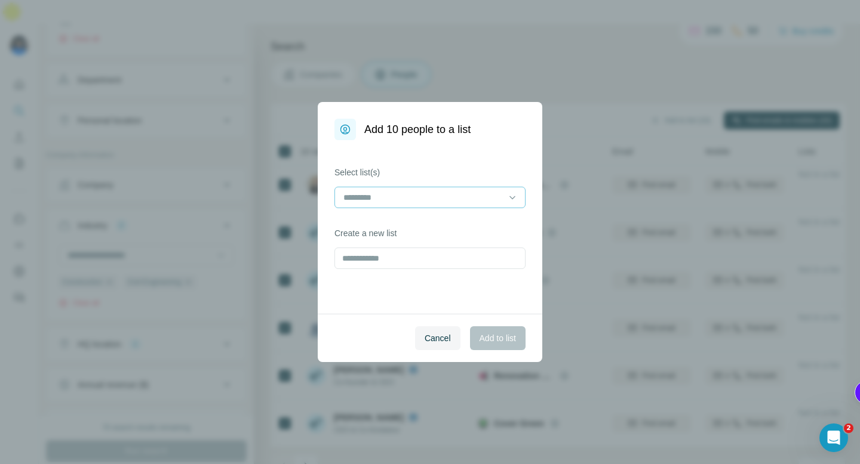
click at [439, 191] on input at bounding box center [422, 197] width 161 height 13
click at [424, 221] on div "Liste [PERSON_NAME]" at bounding box center [429, 225] width 171 height 12
click at [491, 338] on span "Add to list" at bounding box center [497, 339] width 36 height 12
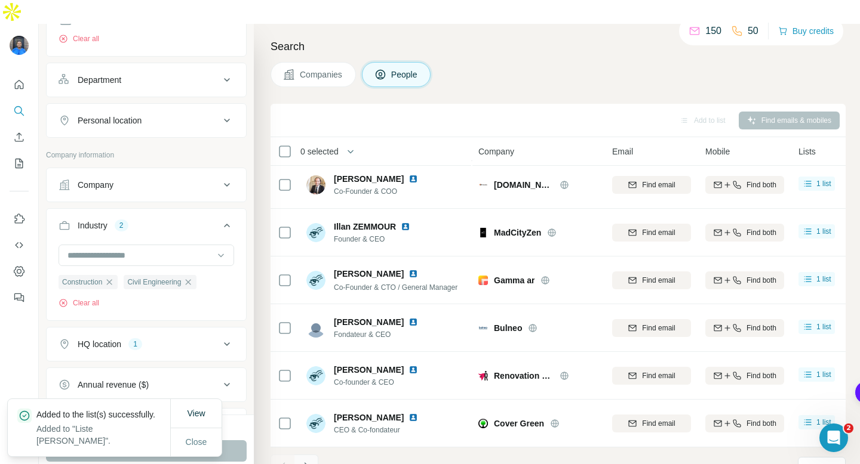
click at [312, 455] on button "Navigate to next page" at bounding box center [306, 467] width 24 height 24
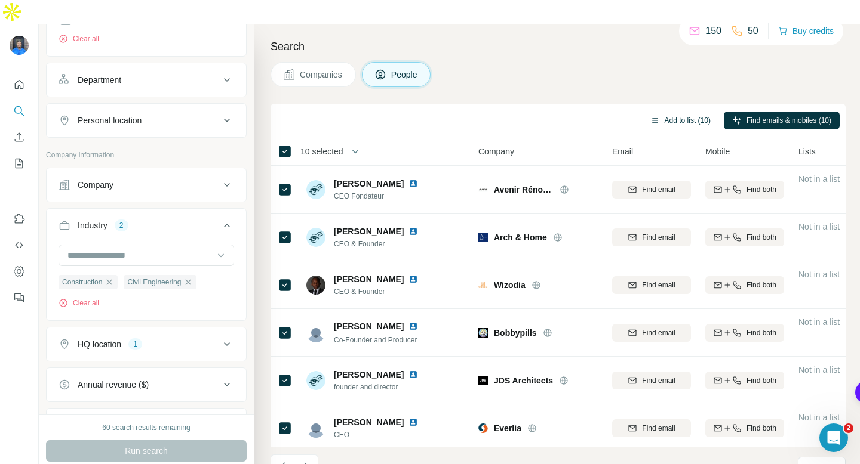
click at [664, 112] on button "Add to list (10)" at bounding box center [680, 121] width 77 height 18
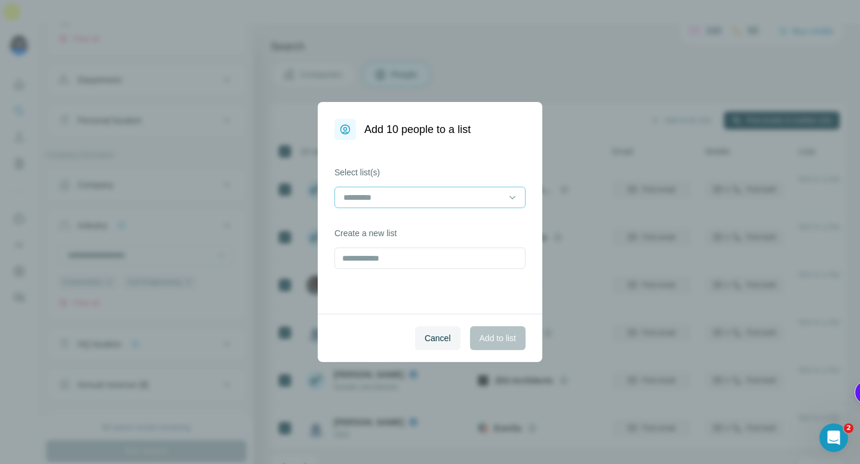
click at [409, 195] on input at bounding box center [422, 197] width 161 height 13
click at [404, 223] on div "Liste [PERSON_NAME]" at bounding box center [429, 225] width 171 height 12
click at [507, 340] on span "Add to list" at bounding box center [497, 339] width 36 height 12
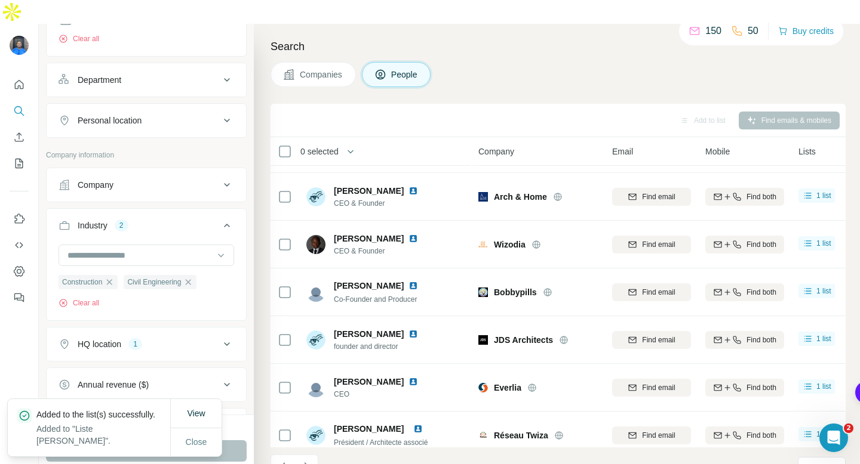
scroll to position [131, 0]
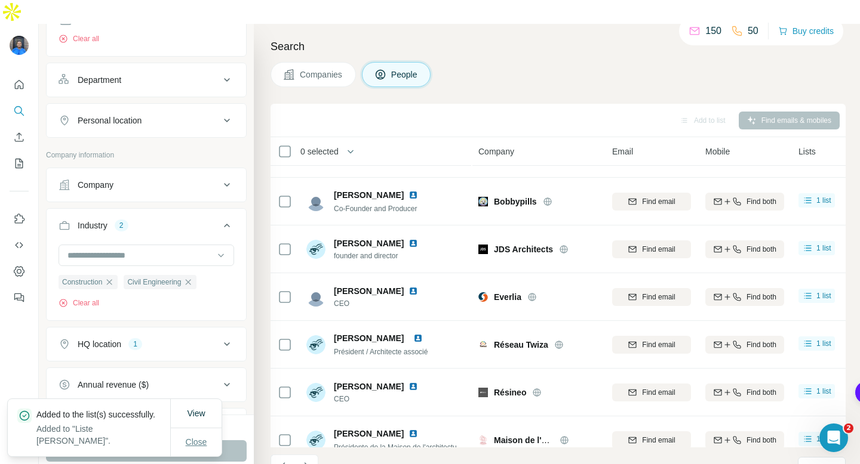
click at [208, 442] on button "Close" at bounding box center [196, 442] width 38 height 21
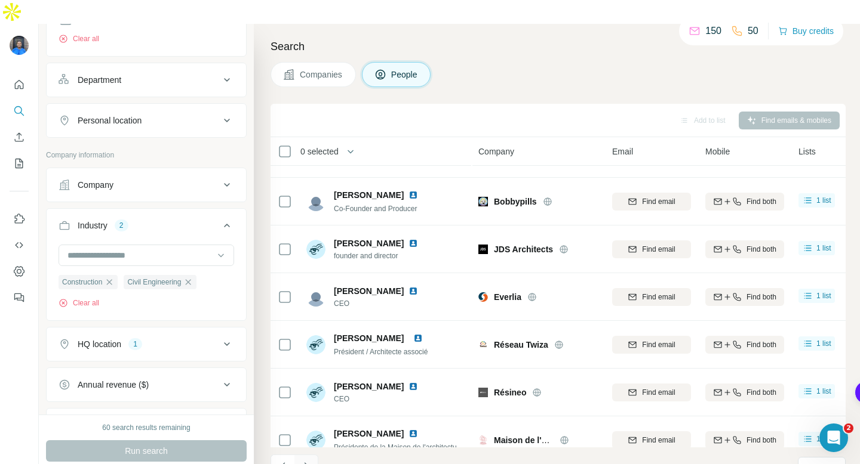
click at [309, 461] on icon "Navigate to next page" at bounding box center [306, 467] width 12 height 12
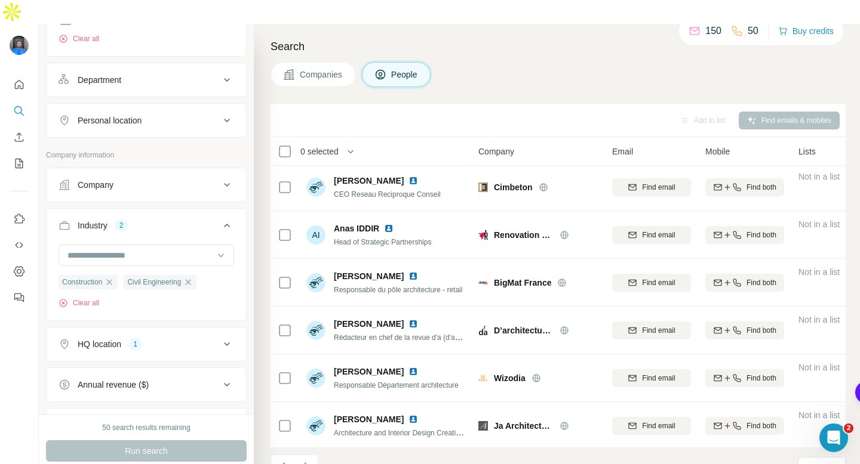
scroll to position [0, 0]
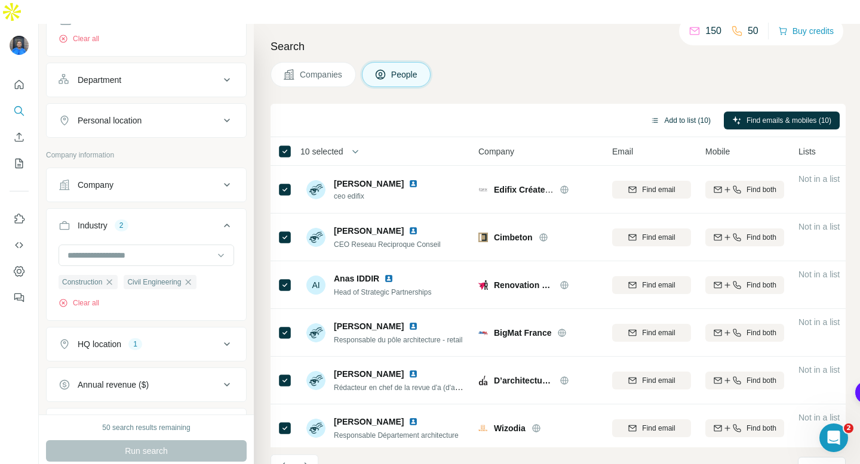
click at [657, 112] on button "Add to list (10)" at bounding box center [680, 121] width 77 height 18
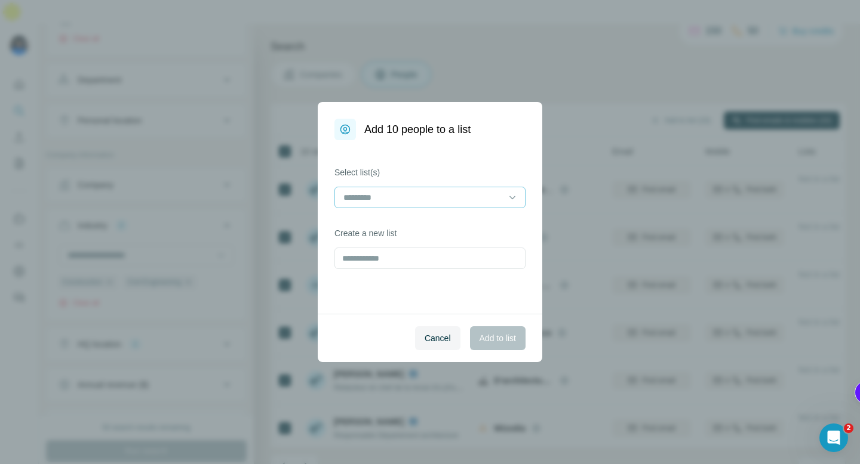
click at [435, 200] on input at bounding box center [422, 197] width 161 height 13
click at [421, 225] on div "Liste [PERSON_NAME]" at bounding box center [429, 225] width 171 height 12
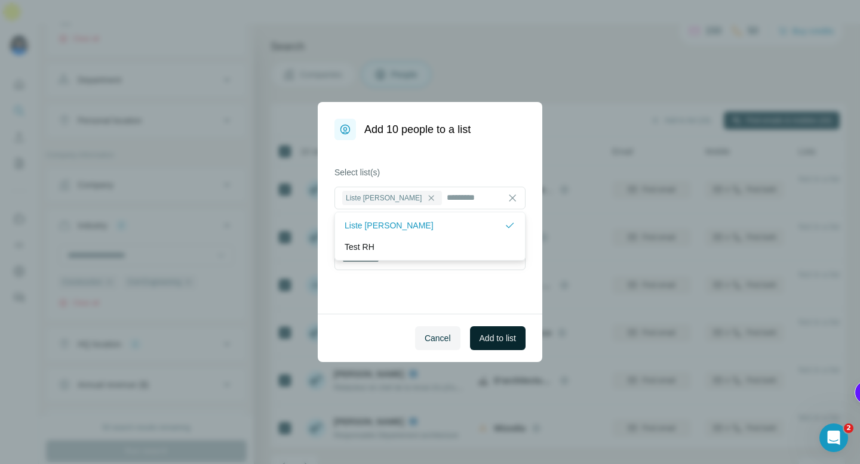
click at [487, 339] on span "Add to list" at bounding box center [497, 339] width 36 height 12
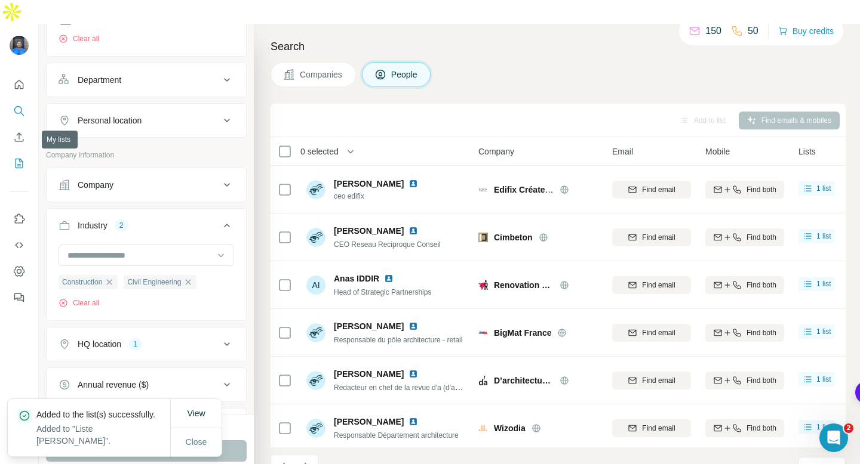
click at [14, 158] on icon "My lists" at bounding box center [19, 164] width 12 height 12
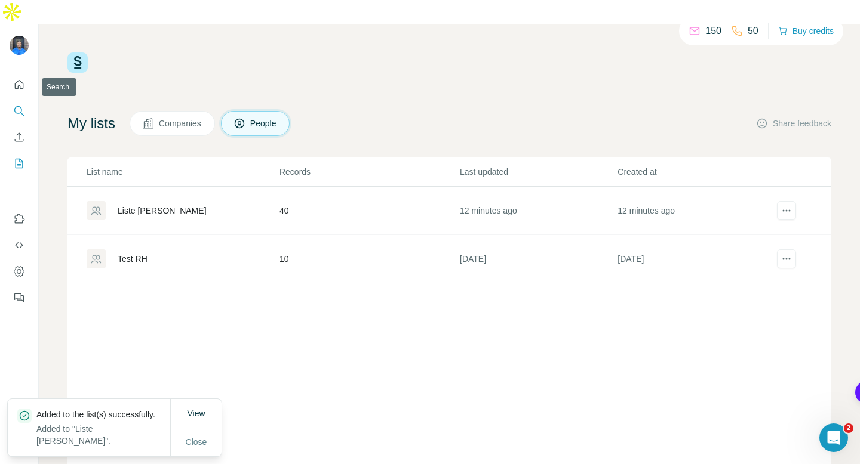
click at [16, 105] on icon "Search" at bounding box center [19, 111] width 12 height 12
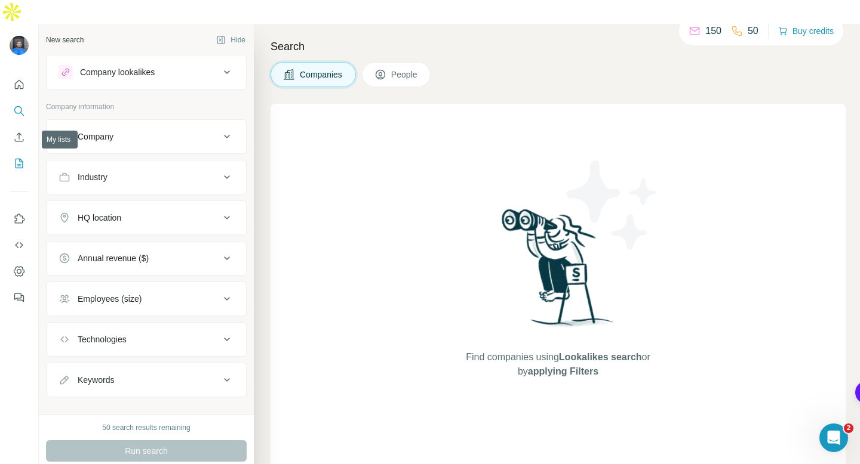
click at [18, 158] on icon "My lists" at bounding box center [19, 164] width 12 height 12
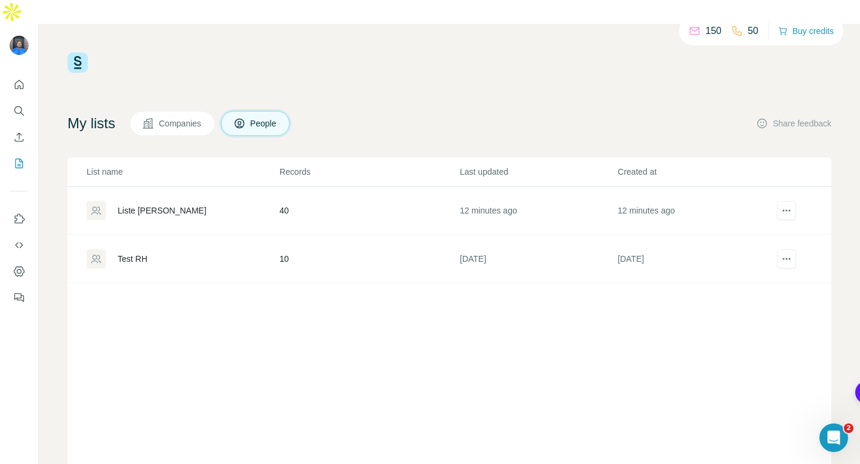
click at [167, 205] on div "Liste [PERSON_NAME]" at bounding box center [162, 211] width 89 height 12
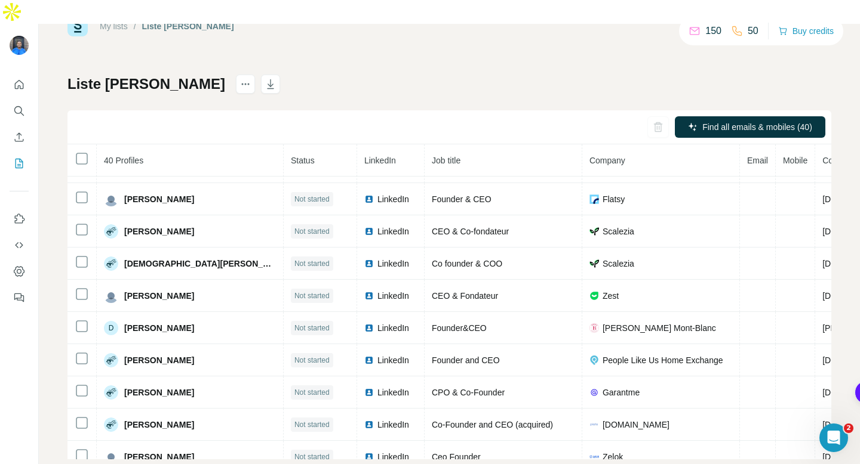
scroll to position [1007, 0]
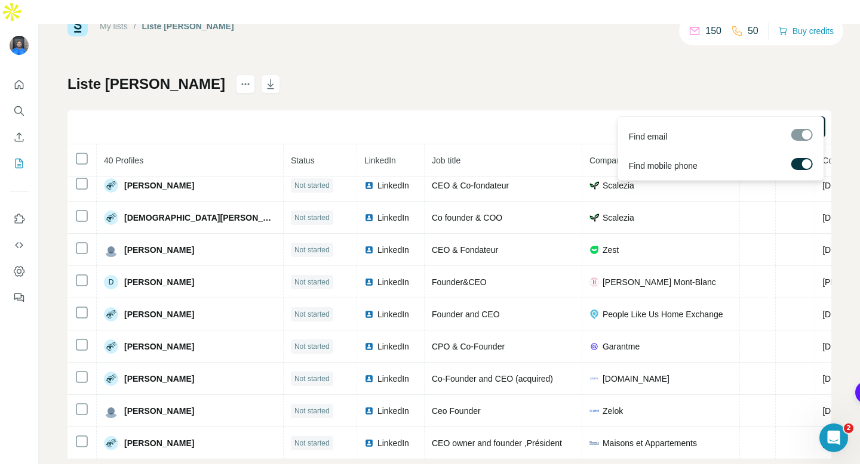
click at [747, 121] on span "Find all emails & mobiles (40)" at bounding box center [757, 127] width 110 height 12
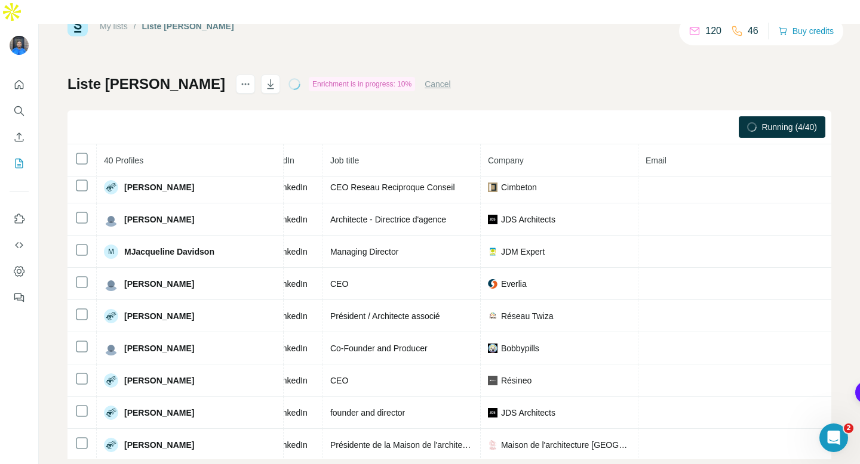
scroll to position [227, 101]
